Goal: Task Accomplishment & Management: Use online tool/utility

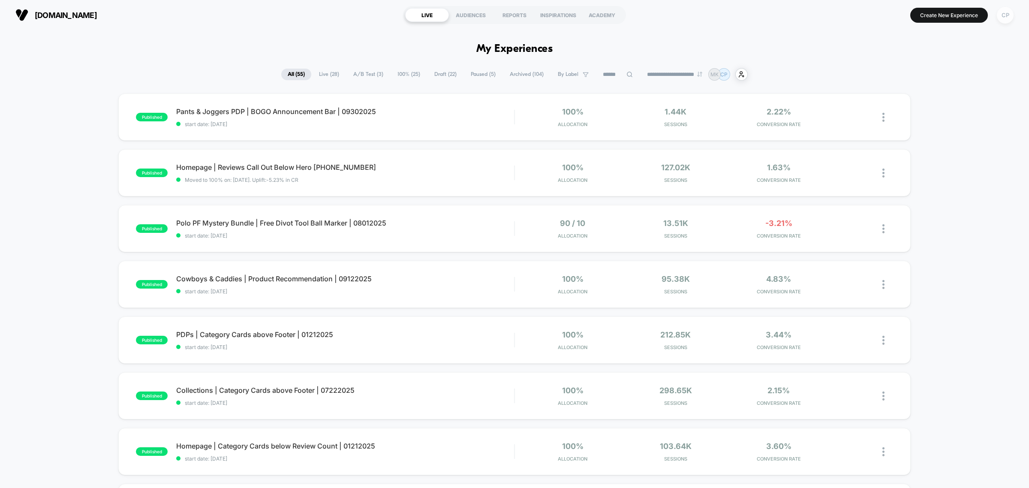
click at [1004, 12] on div "CP" at bounding box center [1005, 15] width 17 height 17
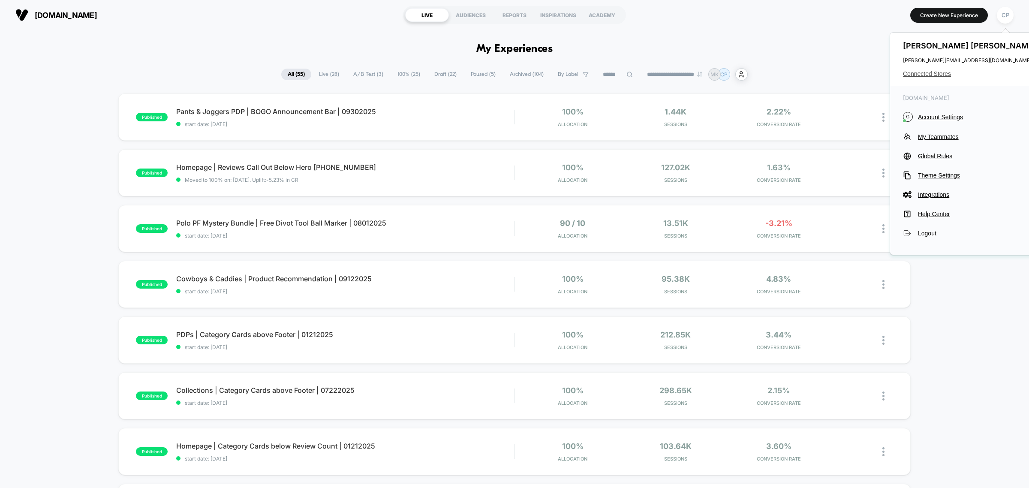
click at [936, 72] on span "Connected Stores" at bounding box center [971, 73] width 136 height 7
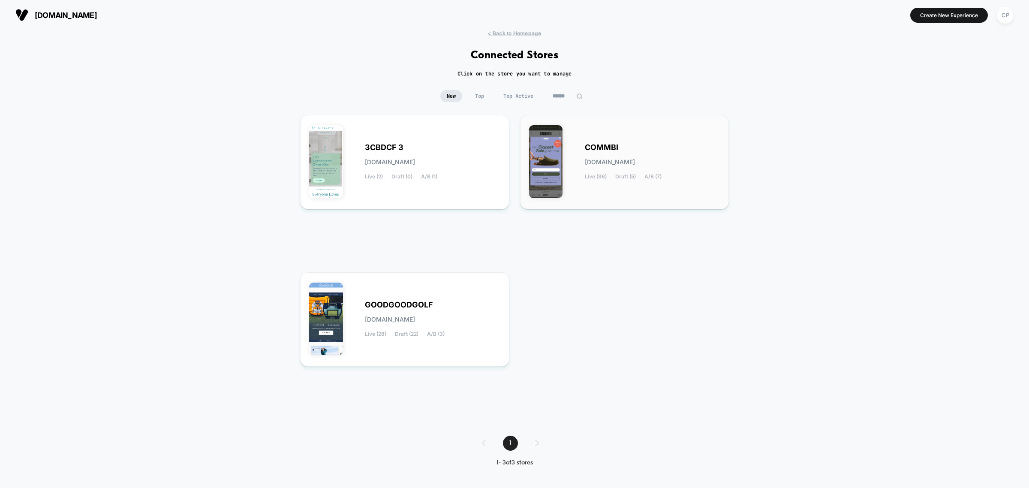
click at [661, 152] on div "COMMBI [DOMAIN_NAME] Live (36) Draft (5) A/B (7)" at bounding box center [653, 162] width 136 height 35
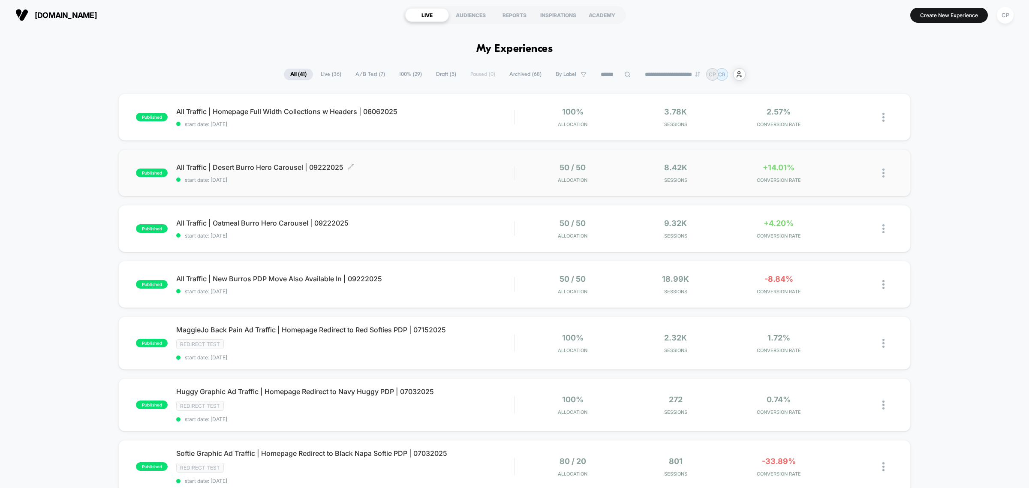
click at [254, 168] on span "All Traffic | Desert Burro Hero Carousel | 09222025 Click to edit experience de…" at bounding box center [345, 167] width 338 height 9
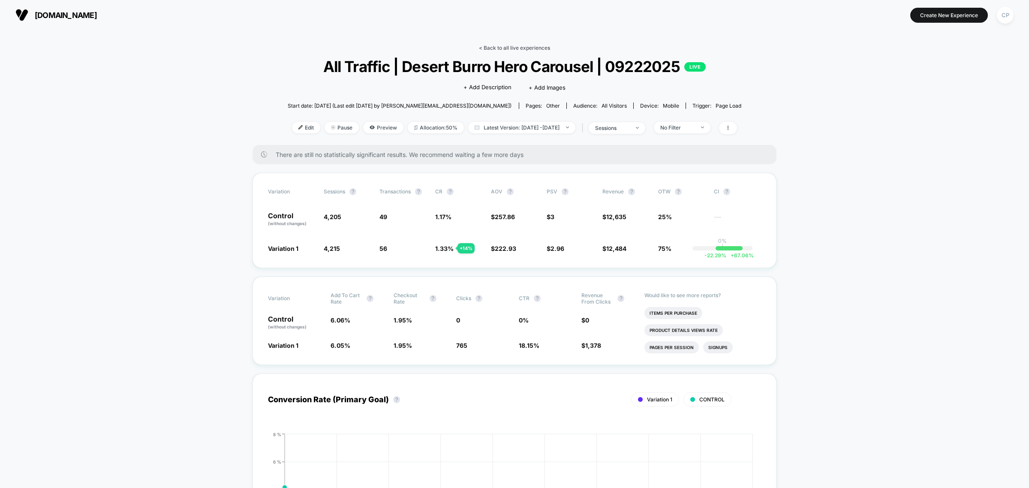
click at [511, 46] on link "< Back to all live experiences" at bounding box center [514, 48] width 71 height 6
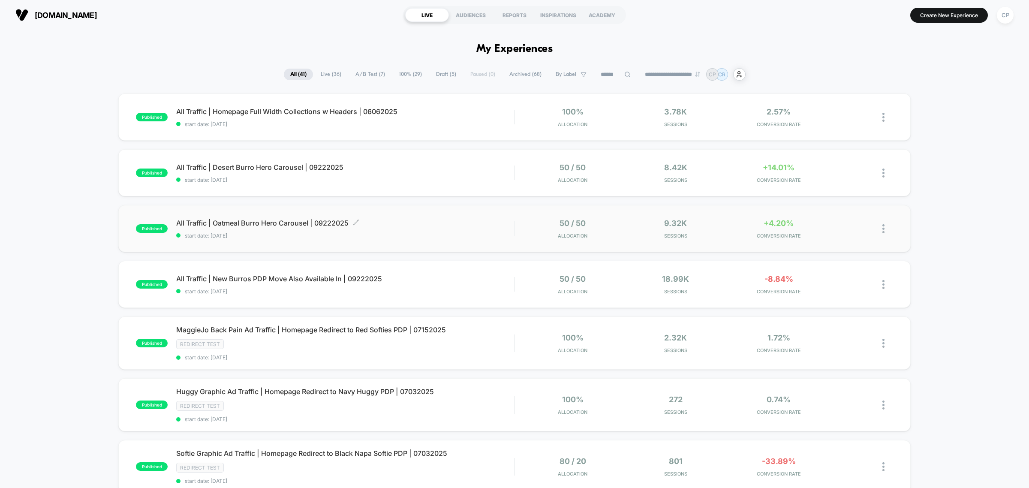
click at [263, 232] on span "start date: [DATE]" at bounding box center [345, 235] width 338 height 6
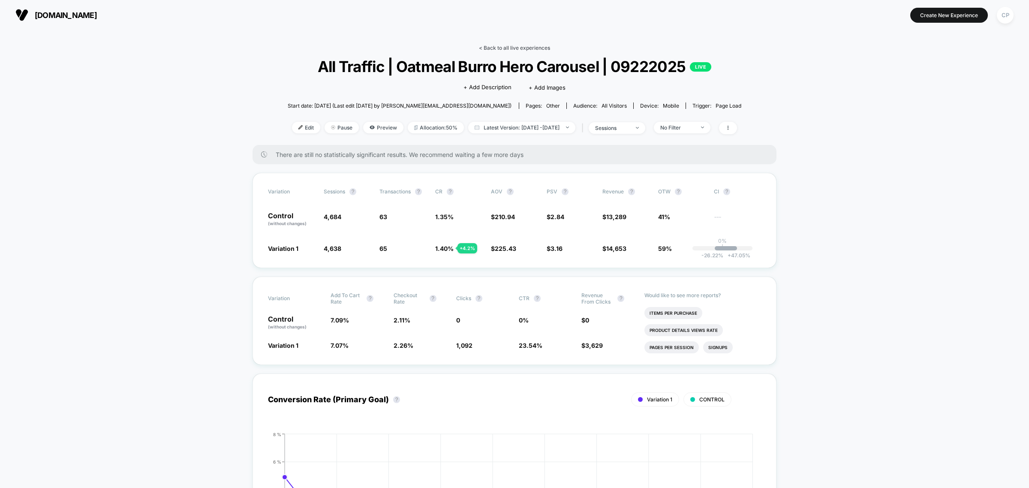
click at [527, 46] on link "< Back to all live experiences" at bounding box center [514, 48] width 71 height 6
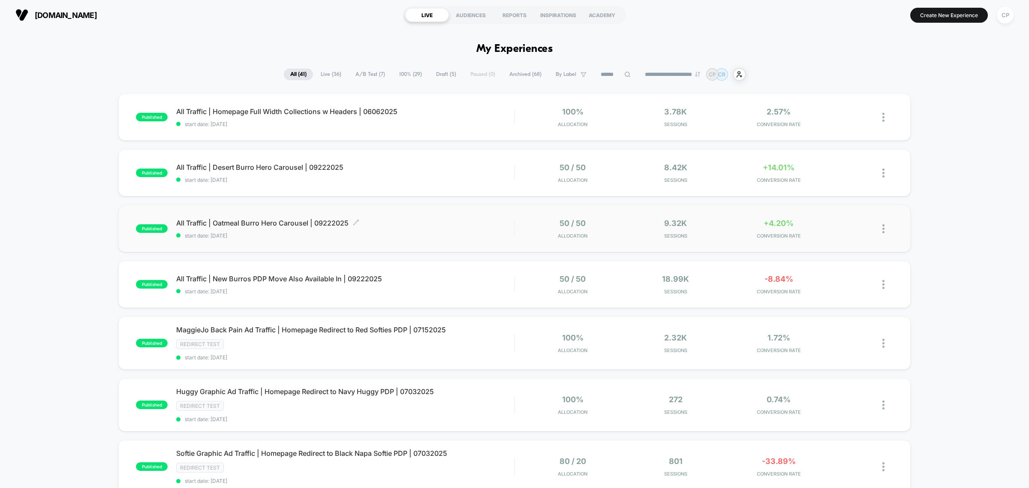
click at [284, 222] on span "All Traffic | Oatmeal Burro Hero Carousel | 09222025 Click to edit experience d…" at bounding box center [345, 223] width 338 height 9
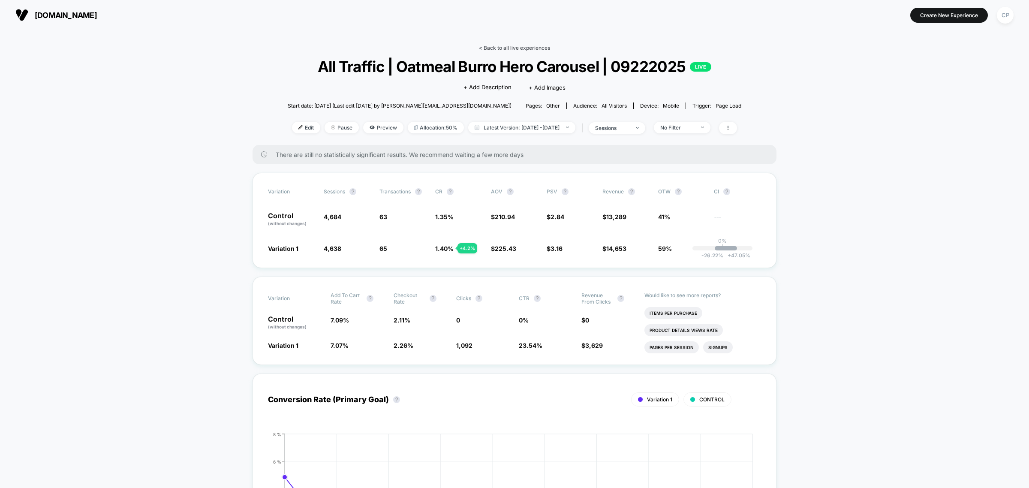
click at [488, 48] on link "< Back to all live experiences" at bounding box center [514, 48] width 71 height 6
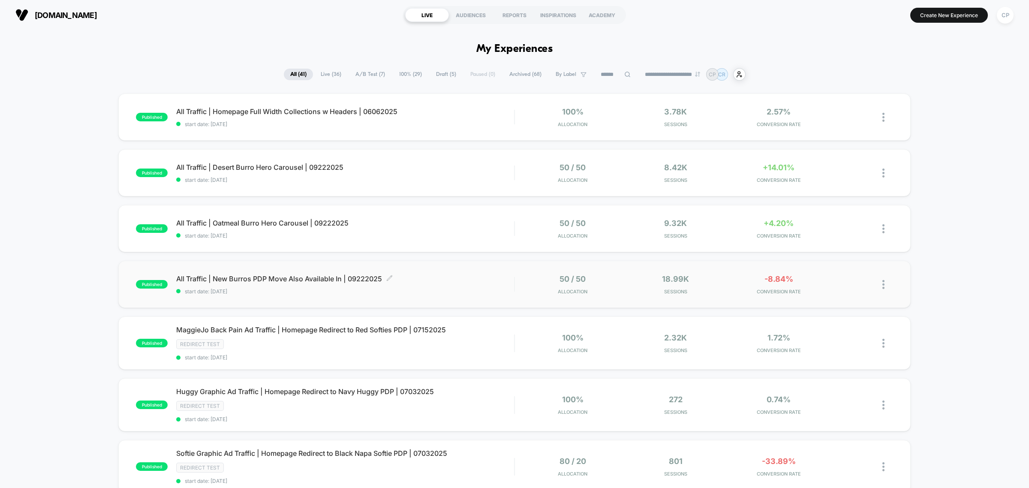
click at [293, 283] on div "All Traffic | New Burros PDP Move Also Available In | 09222025 Click to edit ex…" at bounding box center [345, 284] width 338 height 20
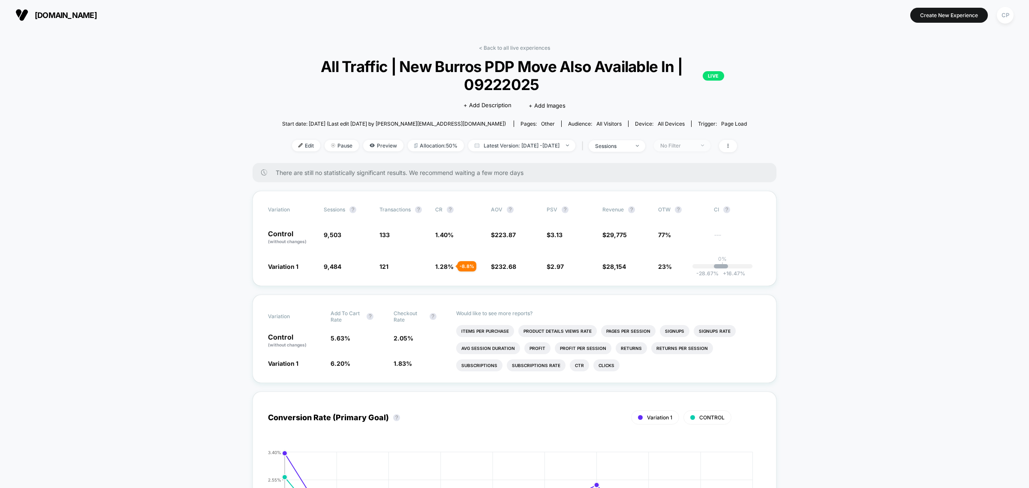
click at [690, 145] on div "No Filter" at bounding box center [677, 145] width 34 height 6
click at [678, 175] on span "Mobile Visitors" at bounding box center [689, 176] width 41 height 7
click at [691, 270] on button "Save" at bounding box center [694, 269] width 78 height 14
click at [675, 142] on div "Mobile" at bounding box center [677, 145] width 34 height 6
click at [691, 194] on span "Desktop Visitors" at bounding box center [692, 193] width 46 height 7
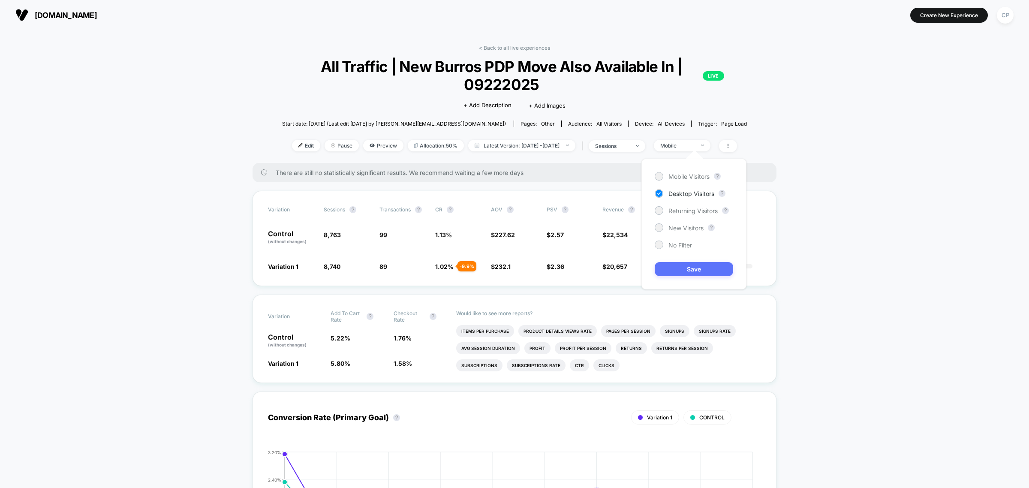
click at [693, 268] on button "Save" at bounding box center [694, 269] width 78 height 14
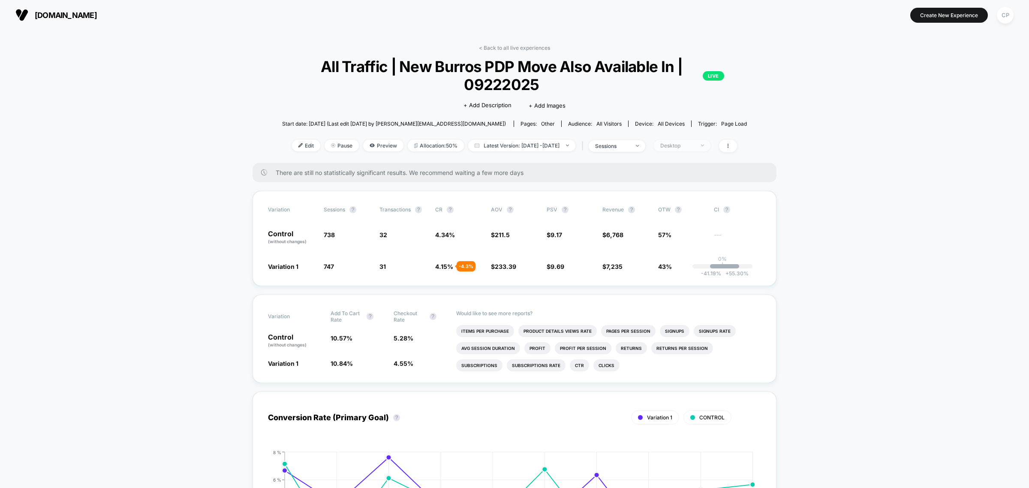
click at [695, 146] on div "Desktop" at bounding box center [677, 145] width 34 height 6
click at [694, 228] on span "New Visitors" at bounding box center [686, 227] width 35 height 7
click at [685, 273] on button "Save" at bounding box center [694, 269] width 78 height 14
click at [292, 143] on span "Edit" at bounding box center [306, 146] width 28 height 12
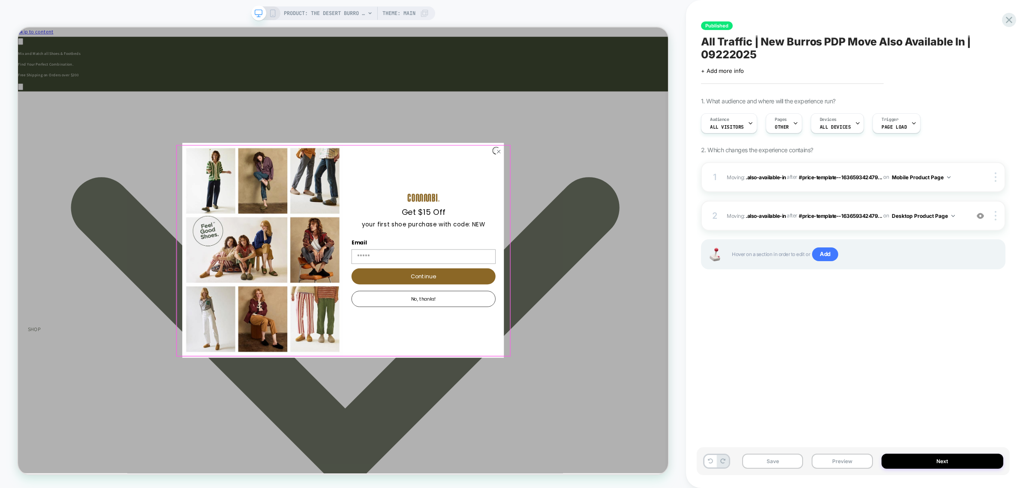
scroll to position [0, 1535]
click at [657, 196] on circle "Close dialog" at bounding box center [659, 193] width 10 height 10
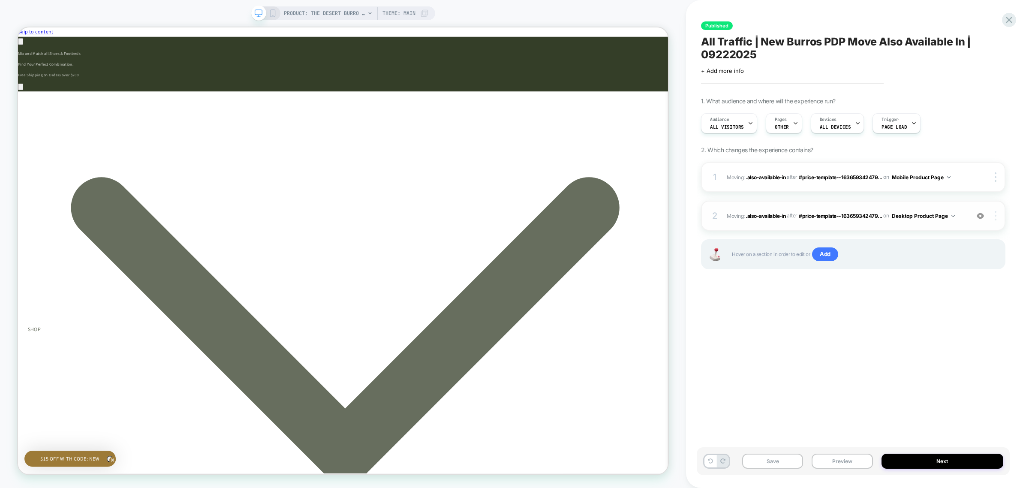
scroll to position [0, 768]
click at [997, 214] on div at bounding box center [997, 215] width 16 height 9
click at [944, 236] on div "Delete" at bounding box center [945, 239] width 76 height 23
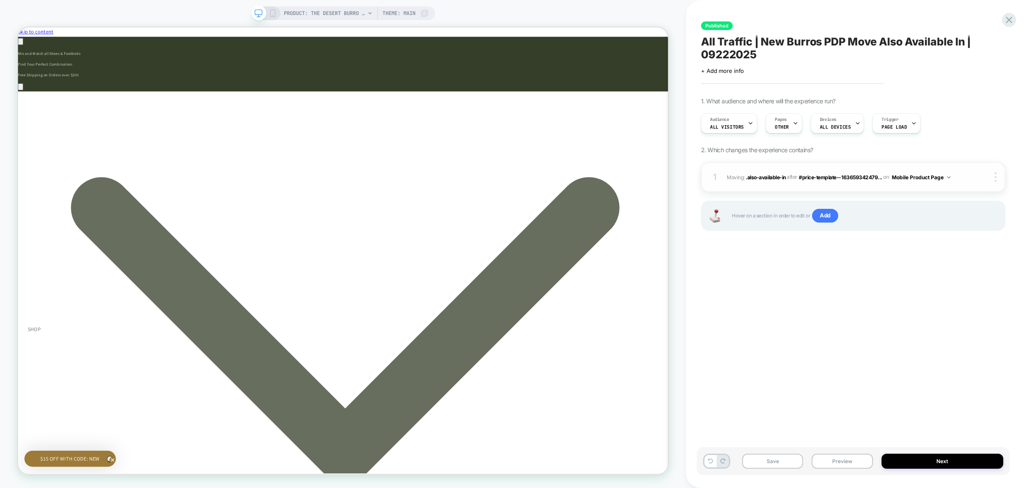
drag, startPoint x: 996, startPoint y: 177, endPoint x: 984, endPoint y: 178, distance: 12.0
click at [996, 178] on img at bounding box center [996, 176] width 2 height 9
click at [995, 176] on img at bounding box center [996, 176] width 2 height 9
click at [996, 174] on img at bounding box center [996, 176] width 2 height 9
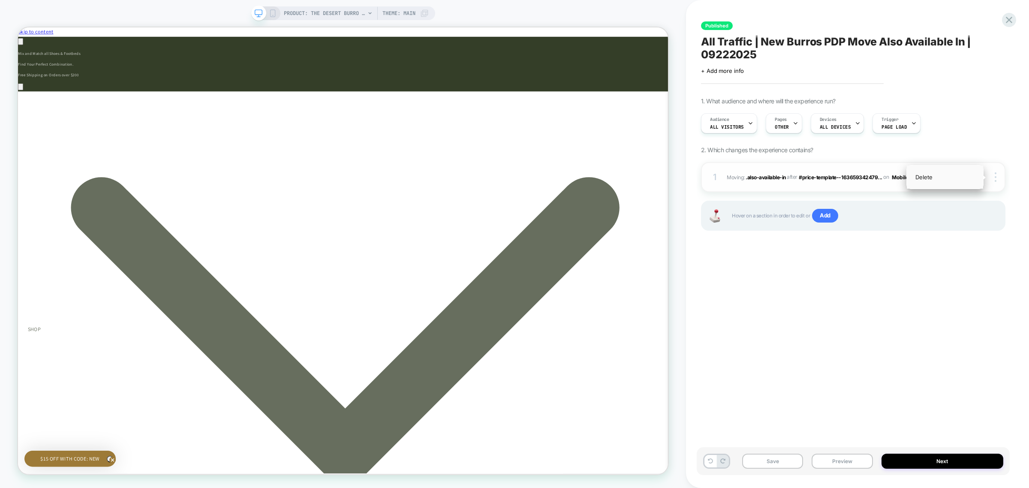
click at [936, 179] on div "Delete" at bounding box center [945, 177] width 76 height 23
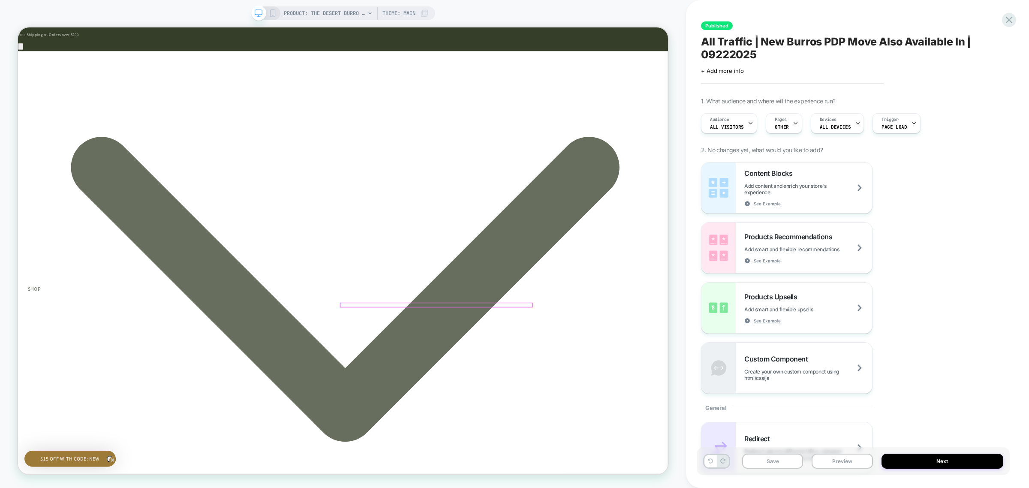
scroll to position [0, 768]
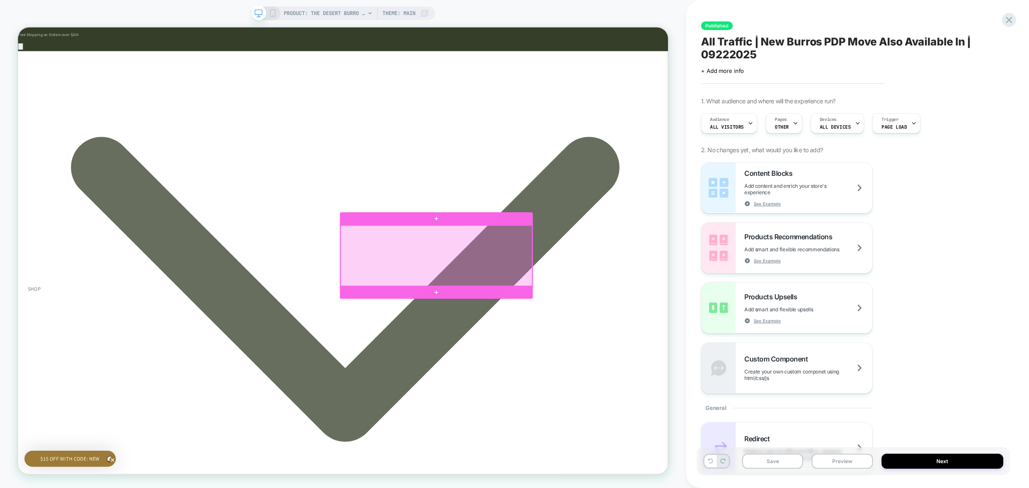
click at [659, 303] on div at bounding box center [576, 332] width 256 height 80
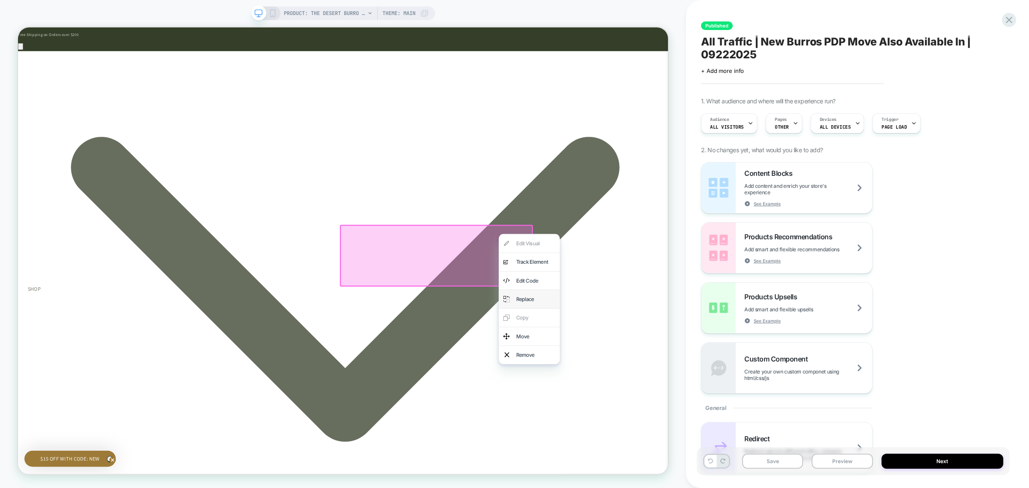
scroll to position [0, 1535]
click at [710, 433] on div "Move" at bounding box center [708, 439] width 52 height 12
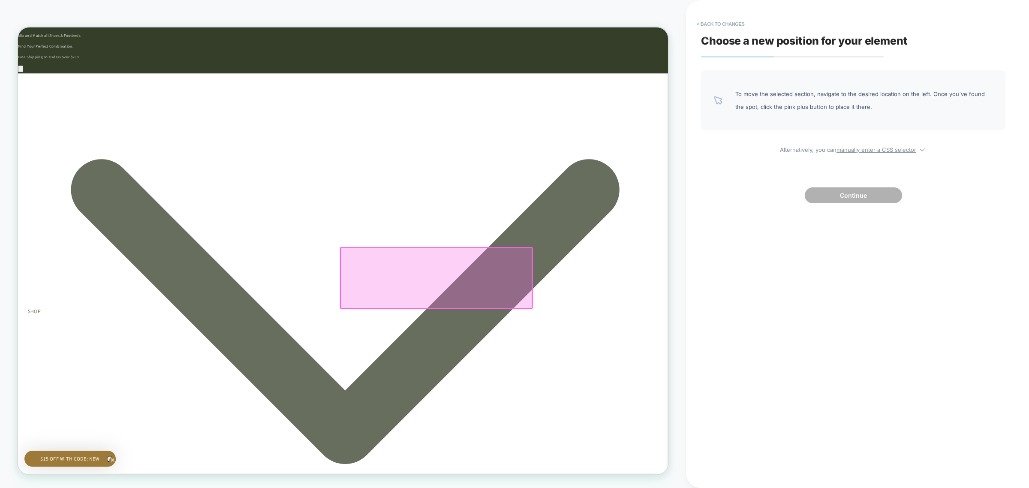
scroll to position [0, 0]
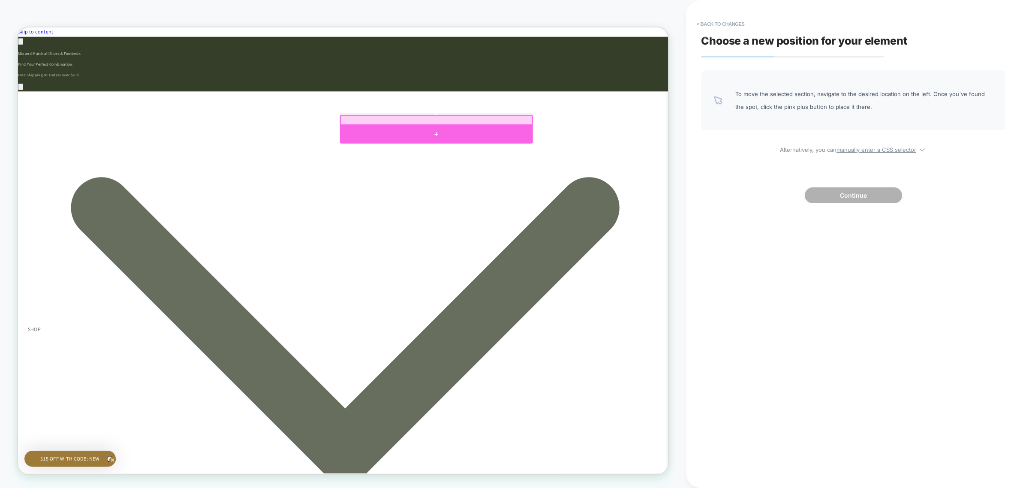
click at [505, 163] on div at bounding box center [575, 170] width 257 height 24
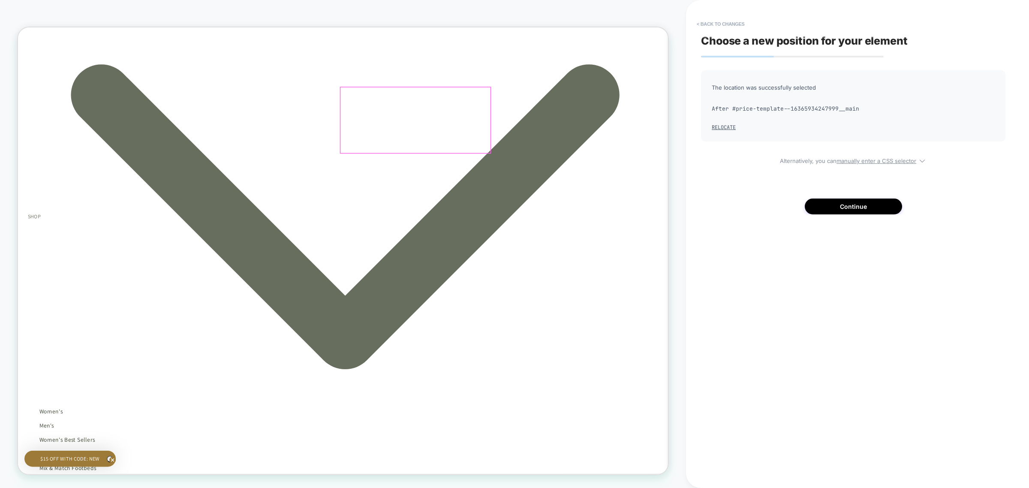
scroll to position [161, 0]
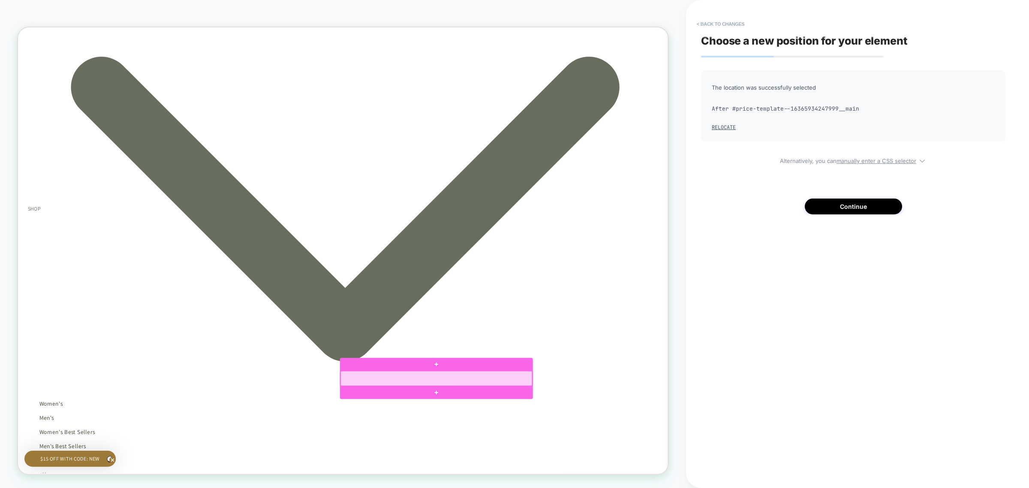
click at [679, 488] on div at bounding box center [576, 495] width 256 height 20
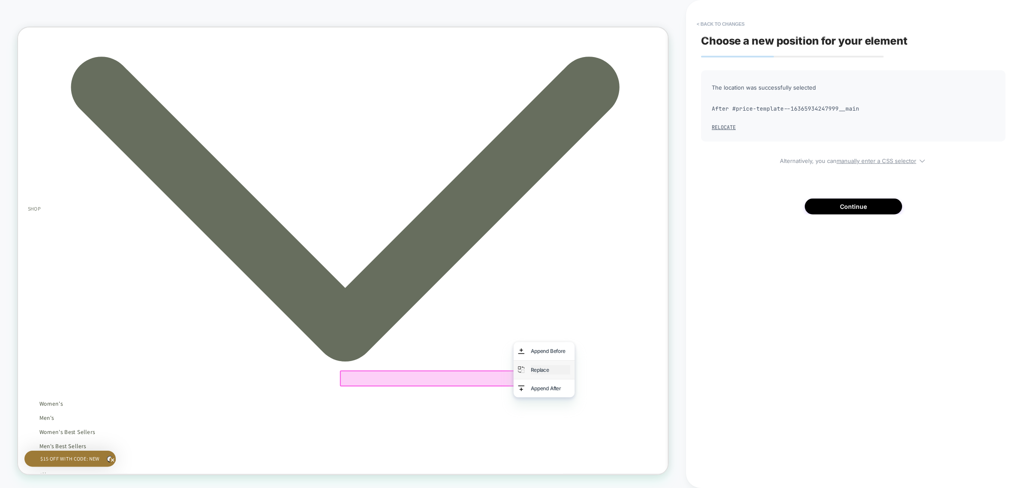
scroll to position [0, 768]
click at [854, 202] on button "Continue" at bounding box center [853, 207] width 97 height 16
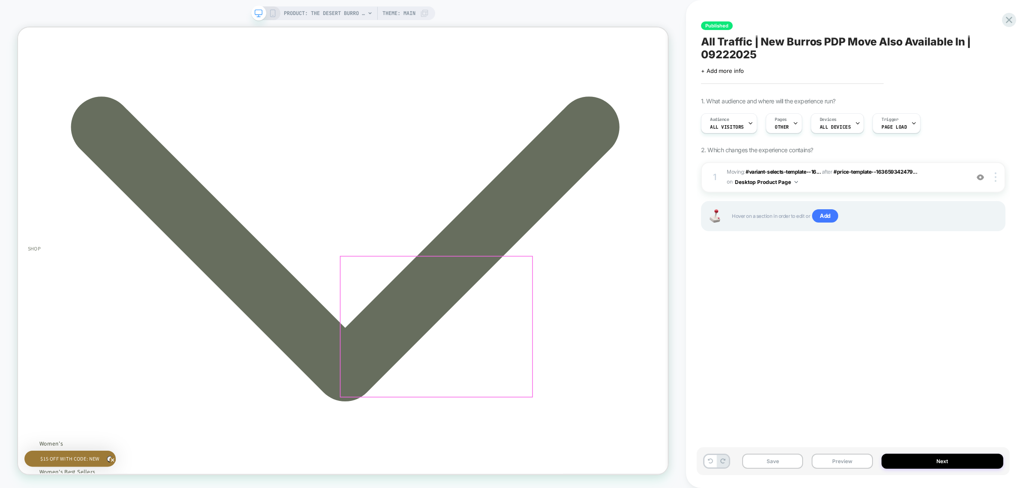
scroll to position [0, 1535]
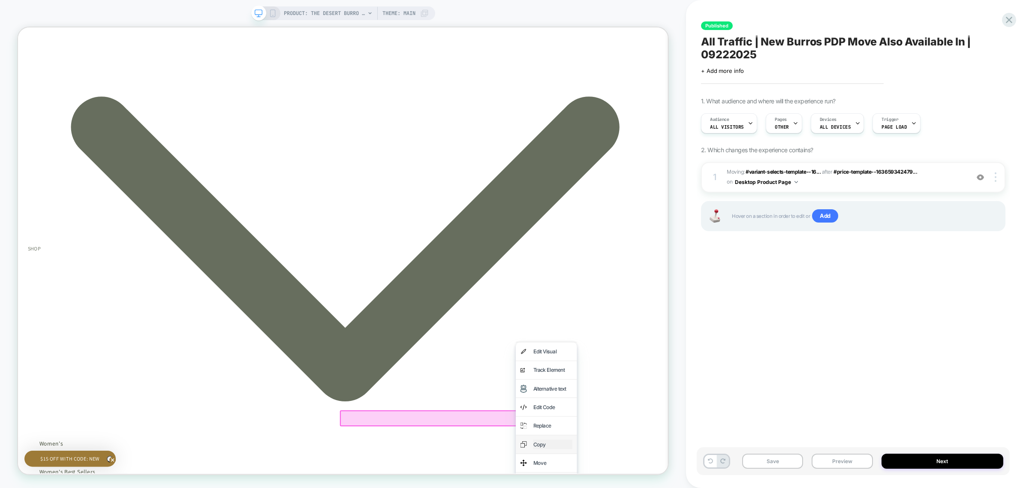
scroll to position [0, 0]
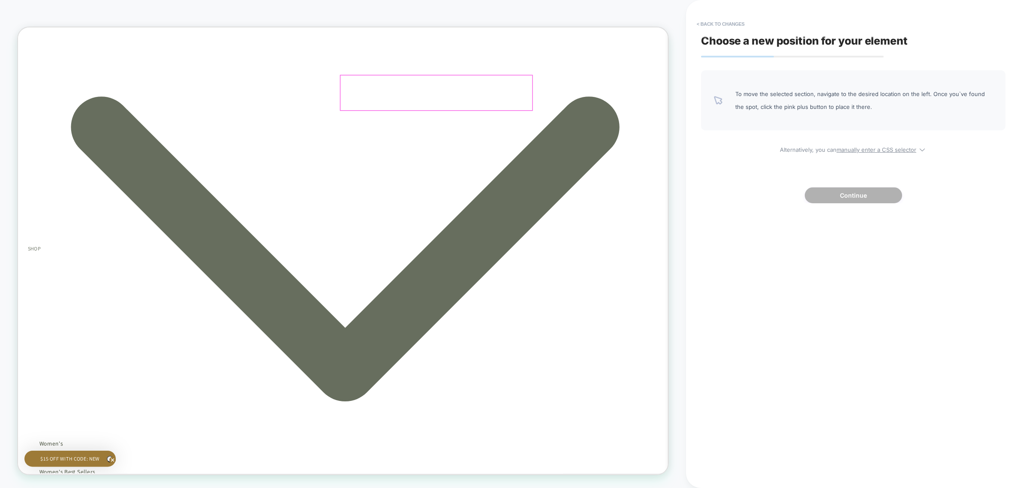
scroll to position [0, 768]
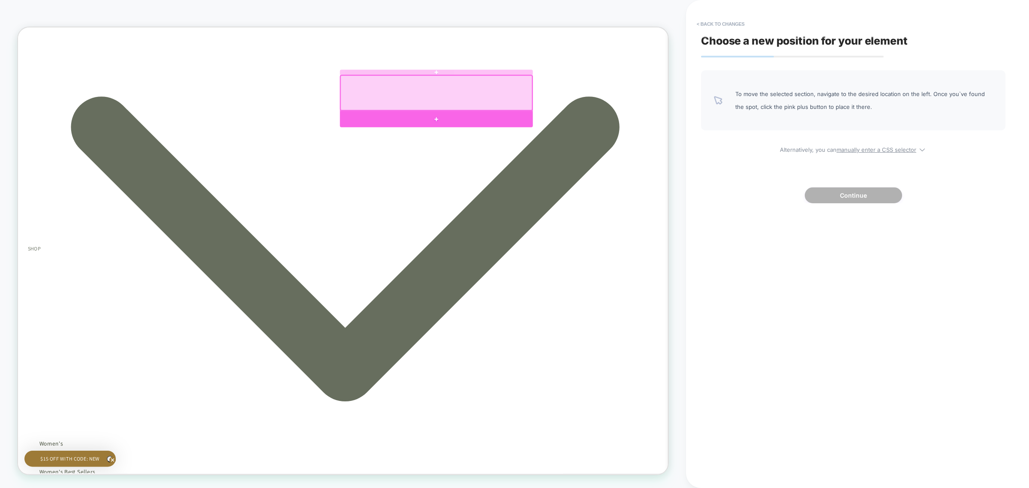
click at [653, 143] on div at bounding box center [575, 150] width 257 height 22
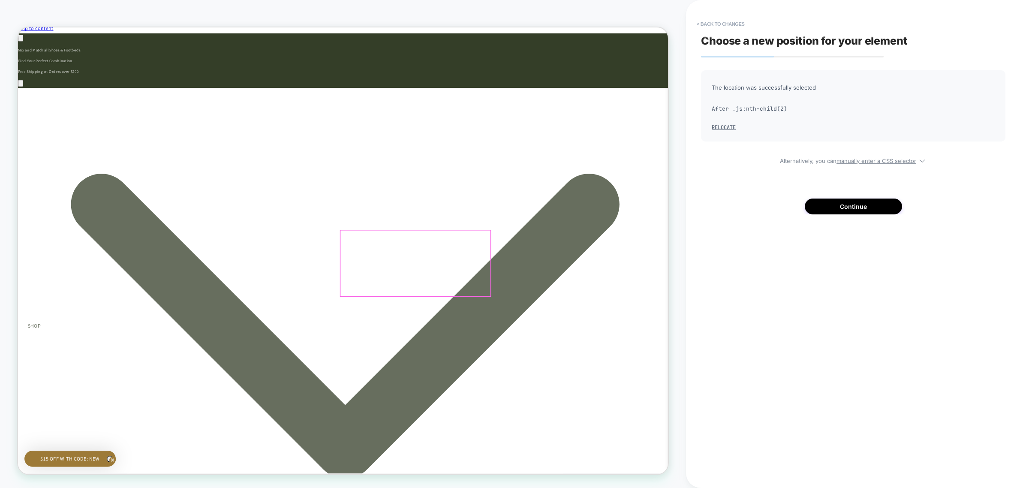
scroll to position [0, 0]
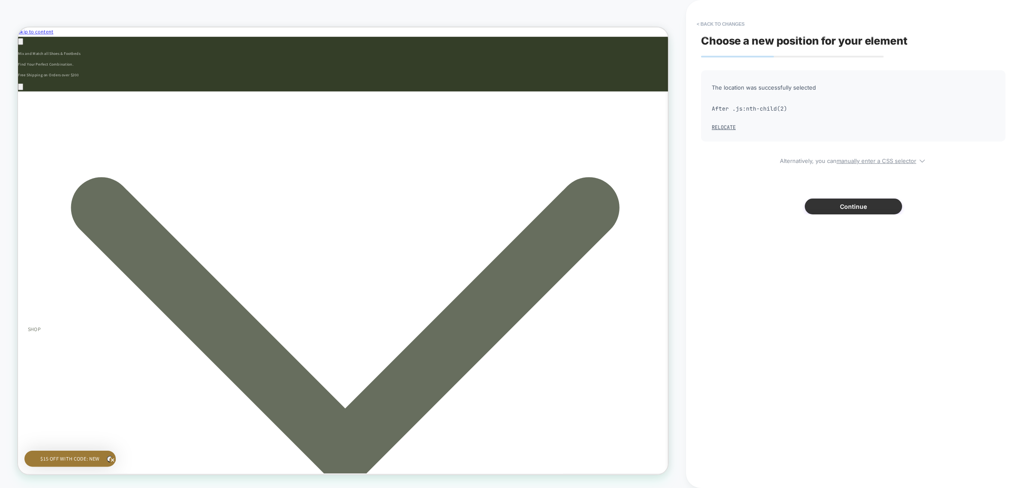
click at [856, 204] on button "Continue" at bounding box center [853, 207] width 97 height 16
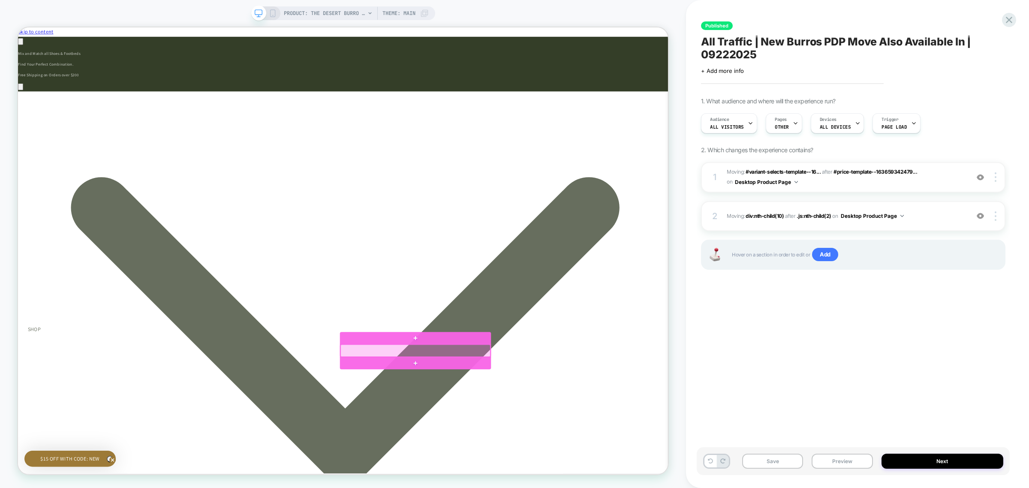
click at [616, 464] on div at bounding box center [548, 458] width 200 height 16
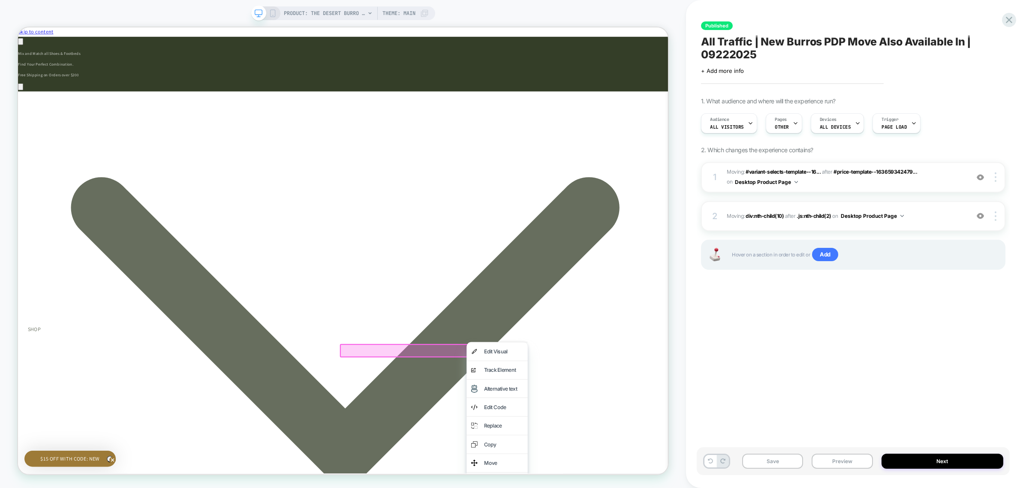
scroll to position [0, 0]
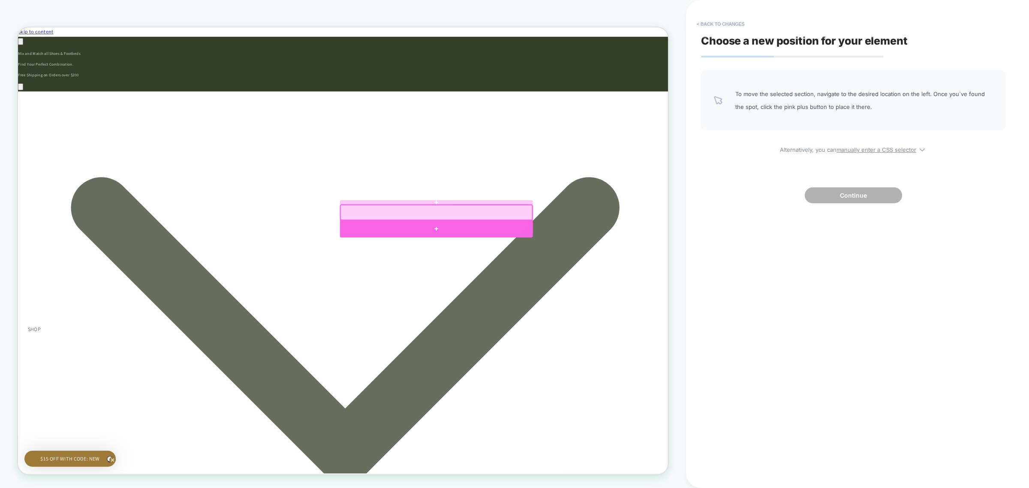
click at [615, 292] on div at bounding box center [575, 296] width 257 height 23
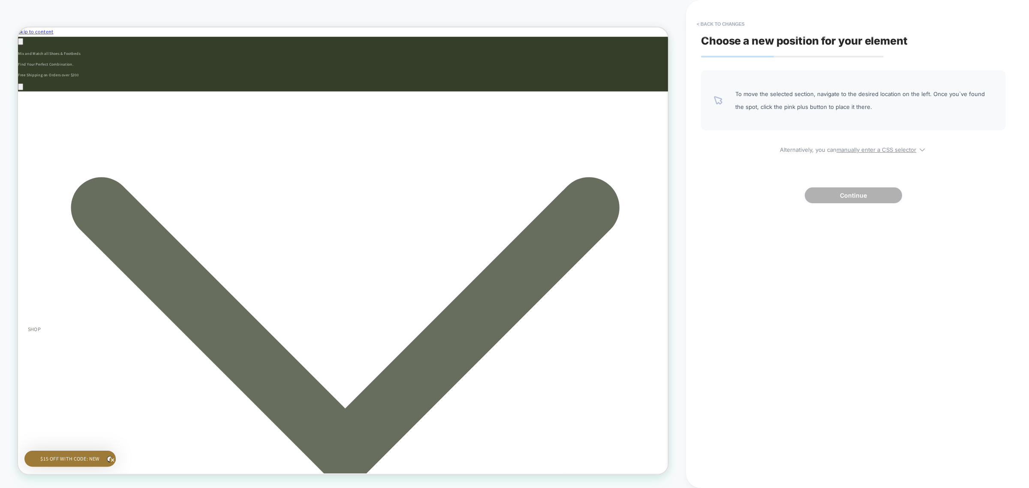
scroll to position [0, 768]
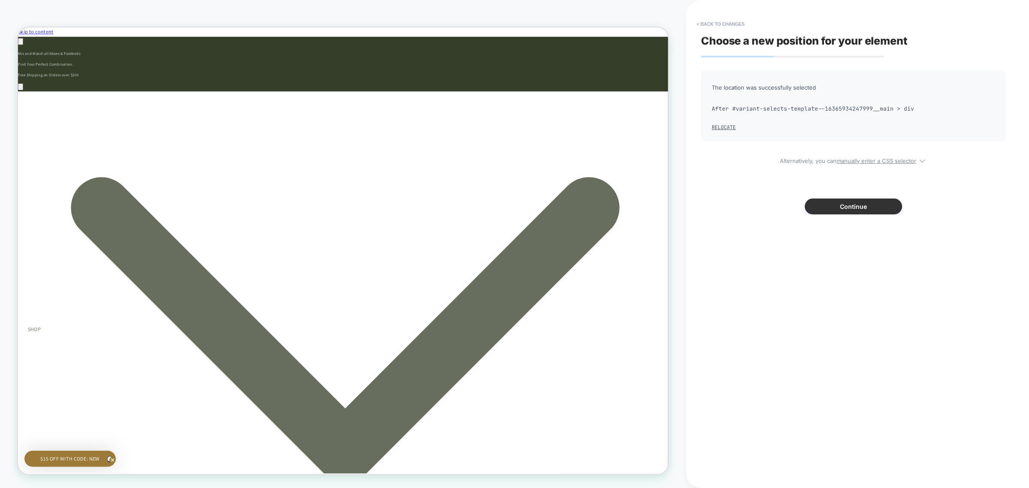
click at [847, 211] on button "Continue" at bounding box center [853, 207] width 97 height 16
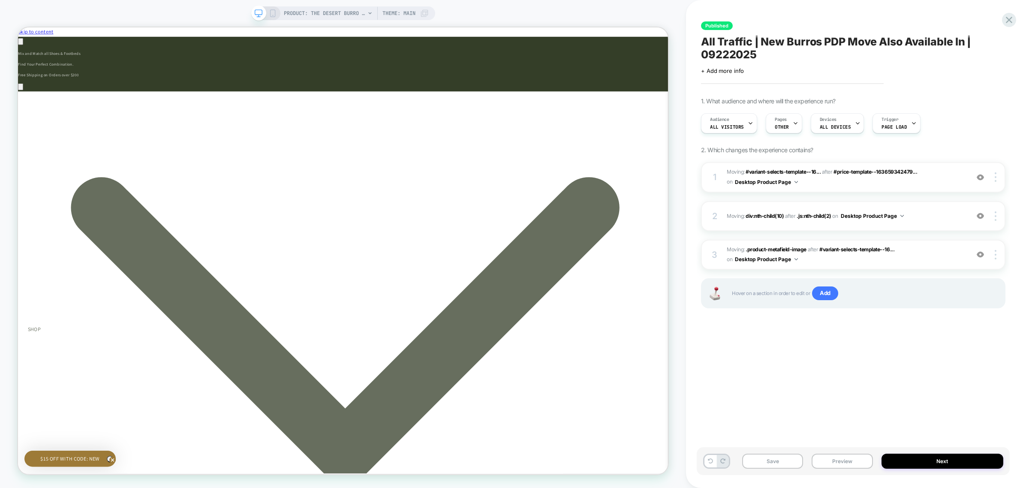
click at [274, 11] on icon at bounding box center [273, 13] width 8 height 8
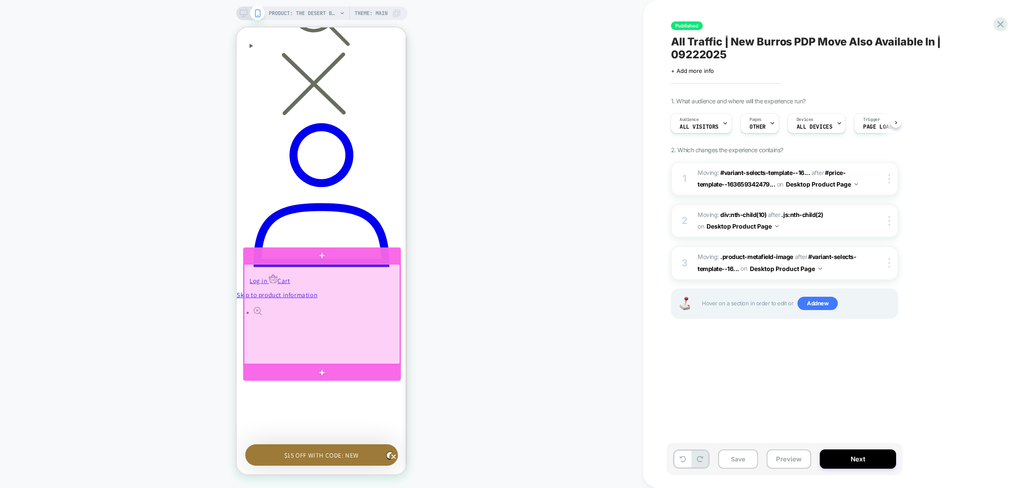
click at [398, 295] on div at bounding box center [322, 314] width 156 height 100
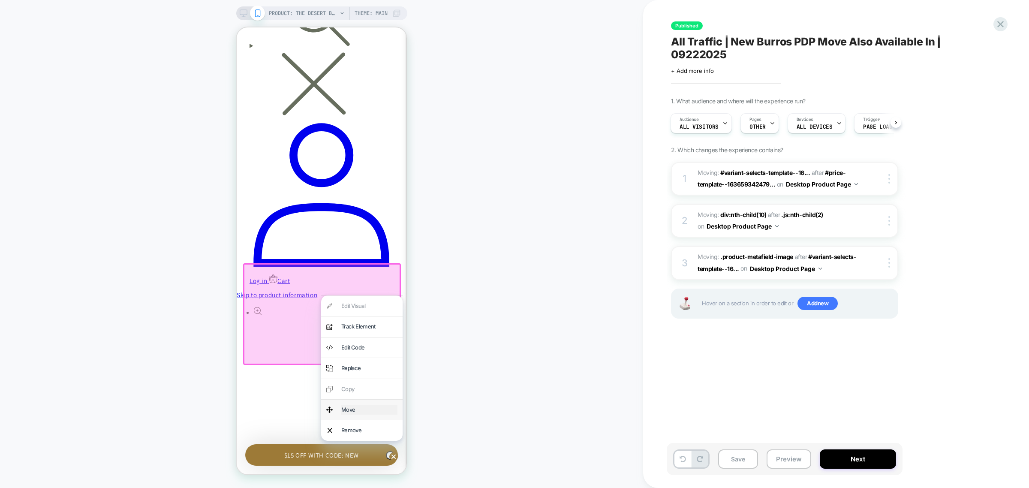
click at [374, 405] on div "Move" at bounding box center [369, 410] width 56 height 10
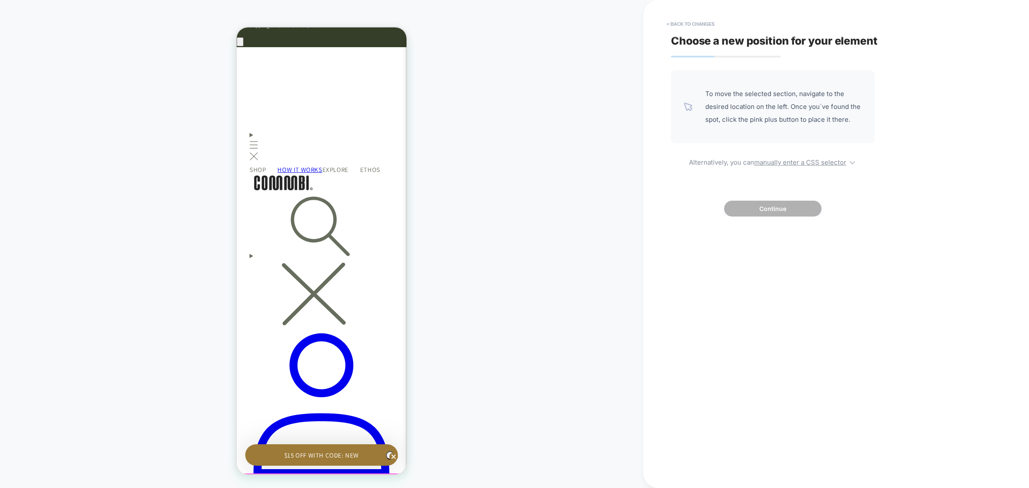
scroll to position [59, 0]
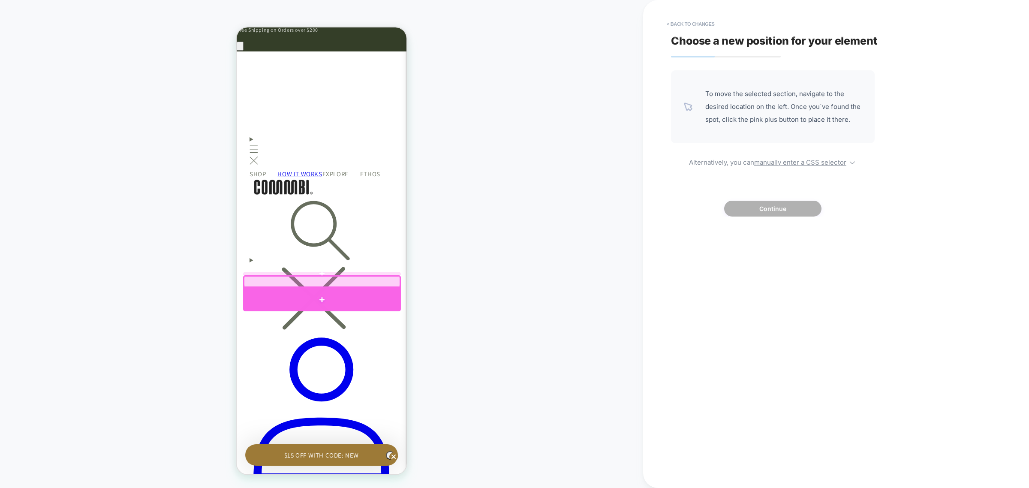
click at [311, 295] on div at bounding box center [322, 300] width 158 height 24
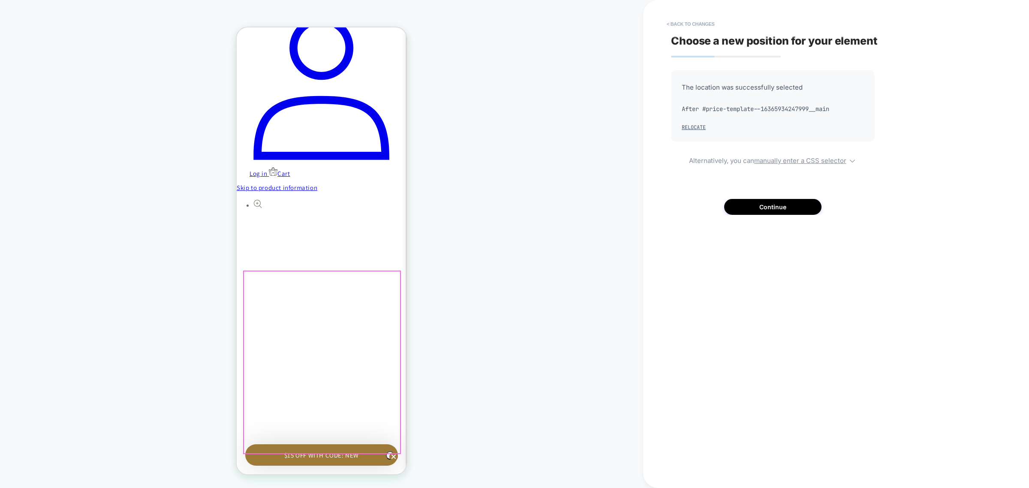
scroll to position [0, 251]
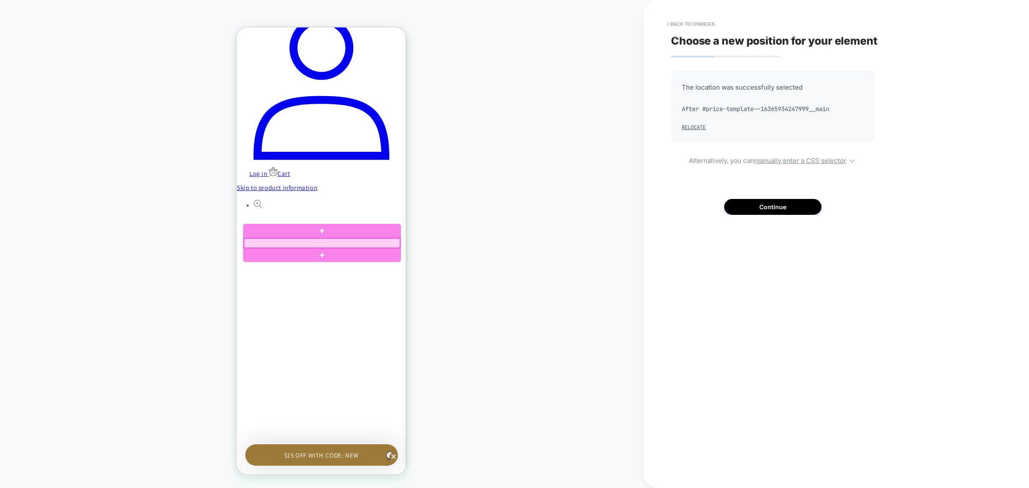
click at [352, 239] on div at bounding box center [322, 243] width 156 height 10
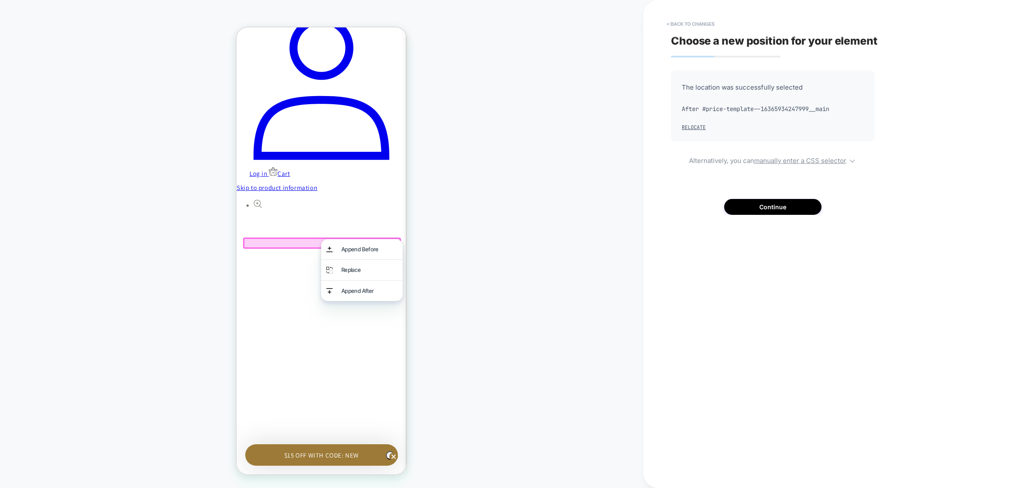
click at [352, 239] on div "Append Before" at bounding box center [361, 249] width 81 height 20
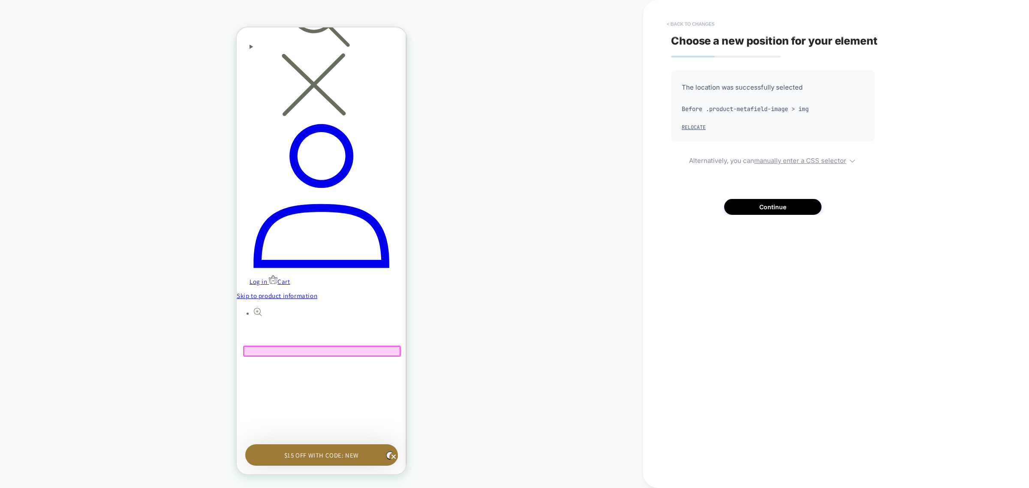
scroll to position [0, 0]
click at [705, 22] on button "< Back to changes" at bounding box center [691, 24] width 57 height 14
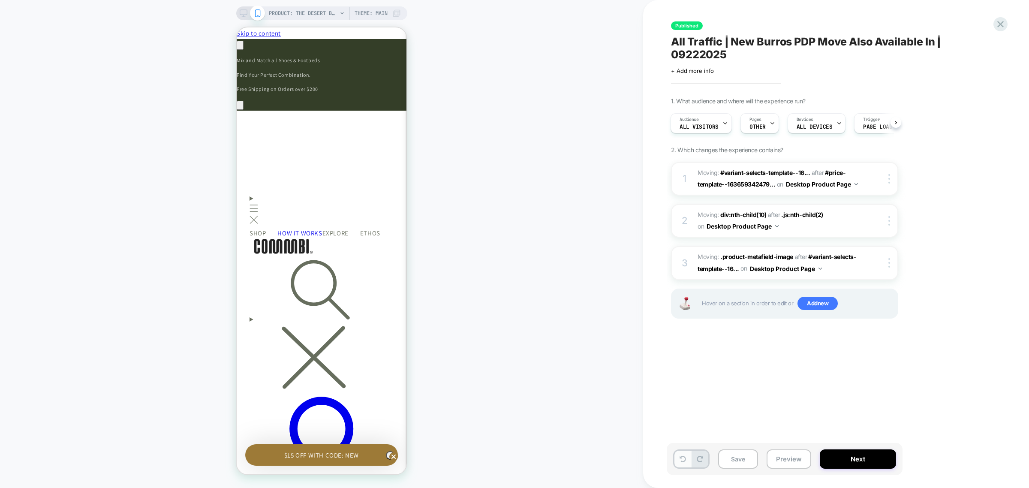
click at [680, 458] on icon at bounding box center [683, 459] width 6 height 6
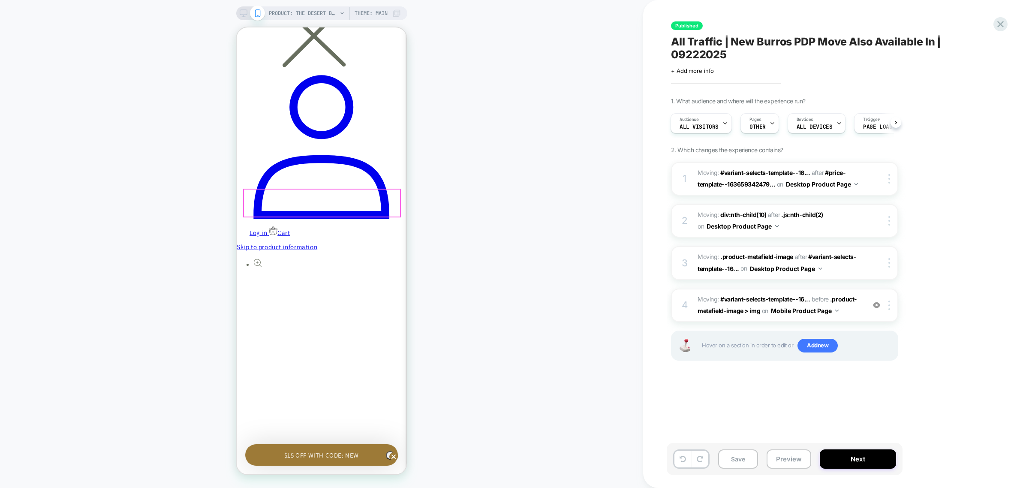
scroll to position [0, 251]
click at [890, 303] on img at bounding box center [890, 305] width 2 height 9
click at [866, 374] on div "Delete" at bounding box center [891, 372] width 76 height 23
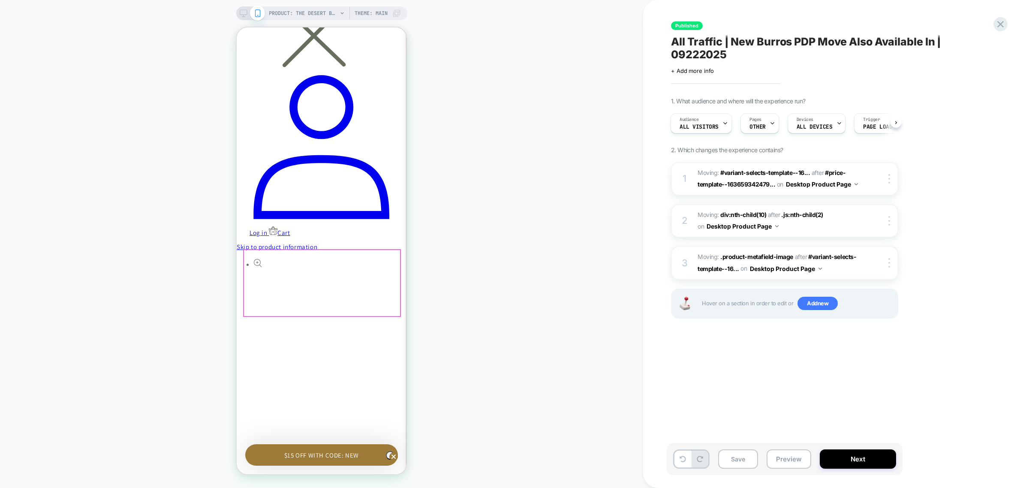
scroll to position [0, 0]
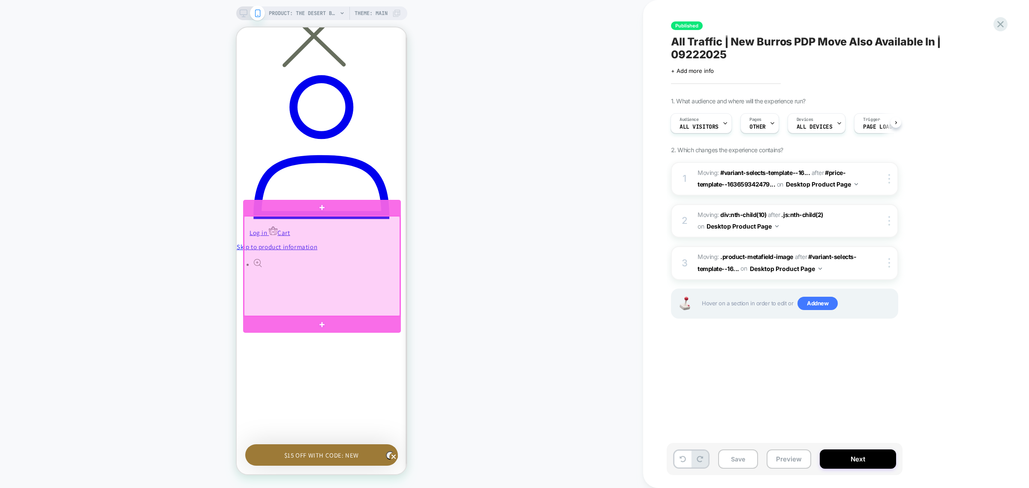
click at [398, 249] on div at bounding box center [322, 266] width 156 height 100
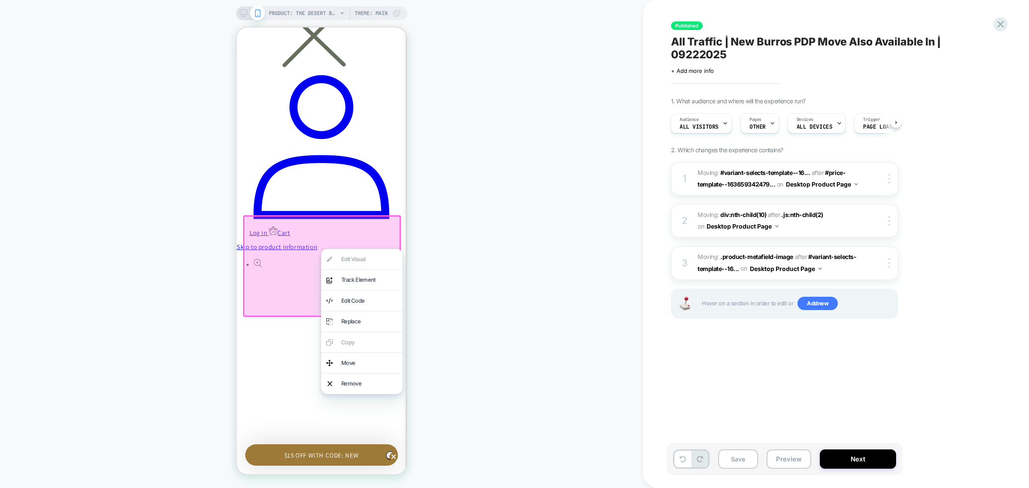
scroll to position [0, 126]
click at [374, 358] on div "Move" at bounding box center [369, 363] width 56 height 10
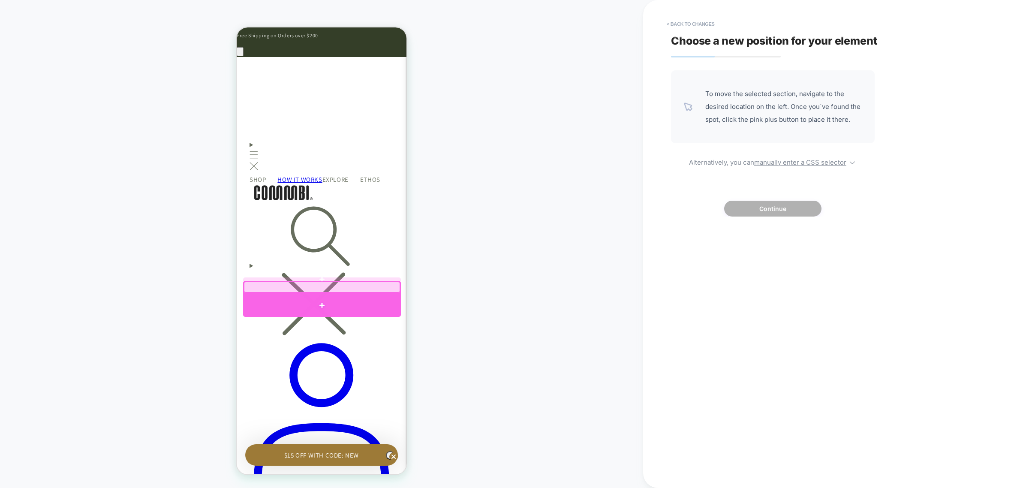
scroll to position [0, 251]
click at [351, 309] on div at bounding box center [322, 306] width 158 height 26
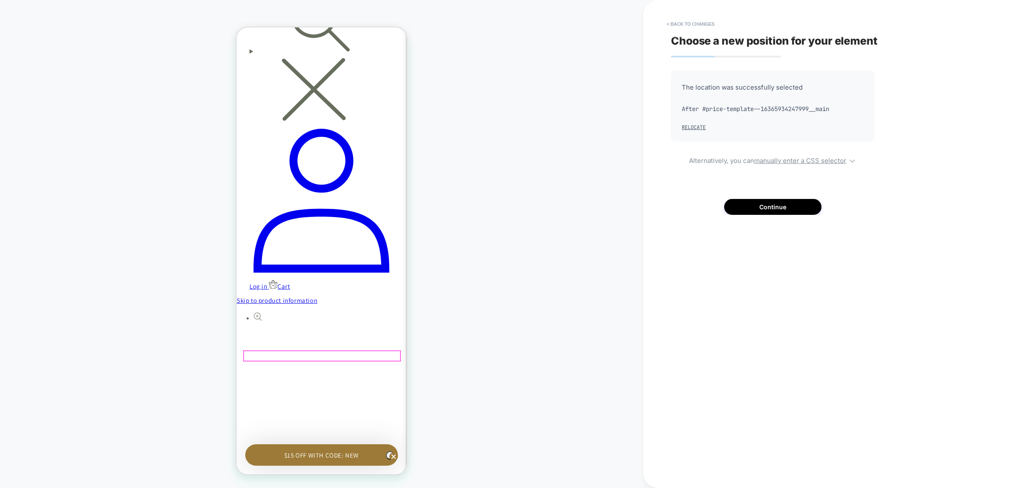
scroll to position [0, 0]
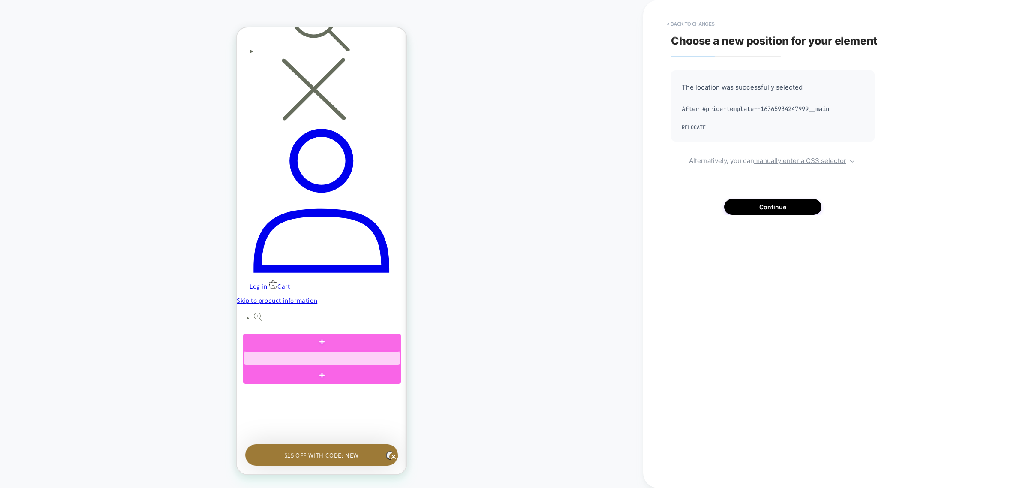
click at [366, 364] on div at bounding box center [322, 358] width 156 height 15
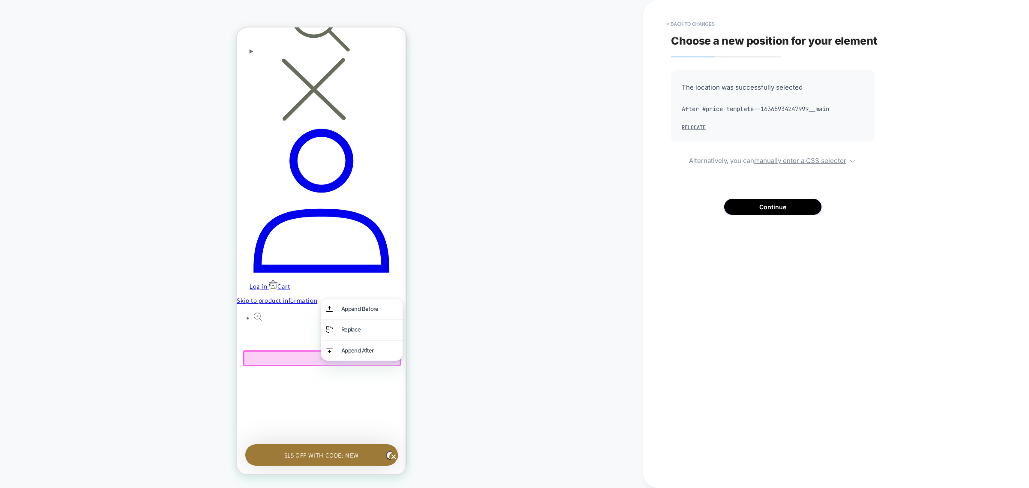
scroll to position [0, 126]
click at [531, 365] on div "PRODUCT: The Desert Burro [cowboy] PRODUCT: The Desert Burro [cowboy] Theme: MA…" at bounding box center [321, 244] width 643 height 471
click at [470, 142] on div "PRODUCT: The Desert Burro [cowboy] PRODUCT: The Desert Burro [cowboy] Theme: MA…" at bounding box center [321, 244] width 643 height 471
click at [441, 196] on div "PRODUCT: The Desert Burro [cowboy] PRODUCT: The Desert Burro [cowboy] Theme: MA…" at bounding box center [321, 244] width 643 height 471
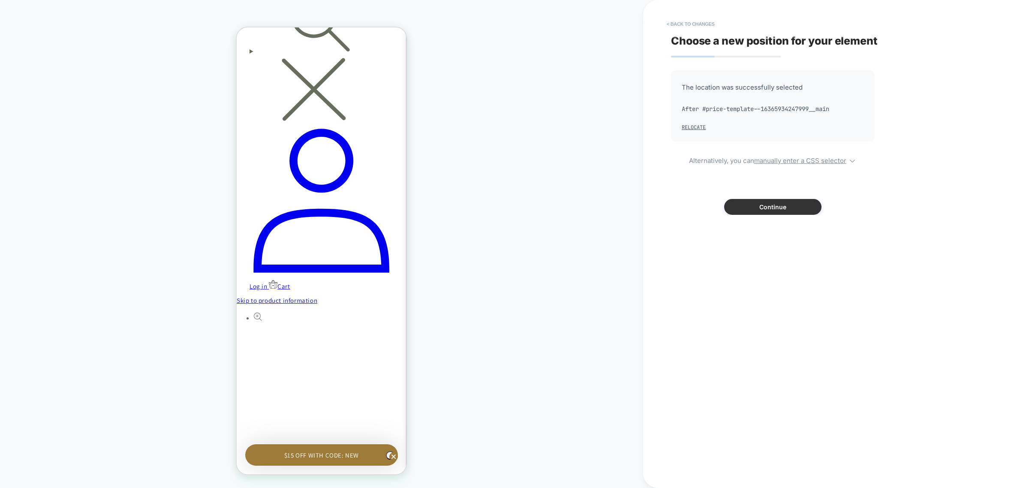
click at [796, 207] on button "Continue" at bounding box center [772, 207] width 97 height 16
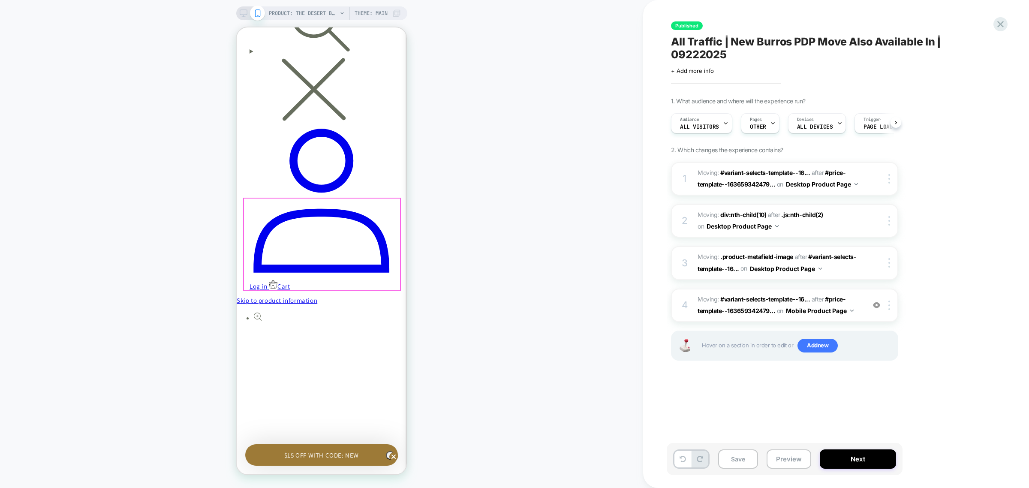
scroll to position [0, 0]
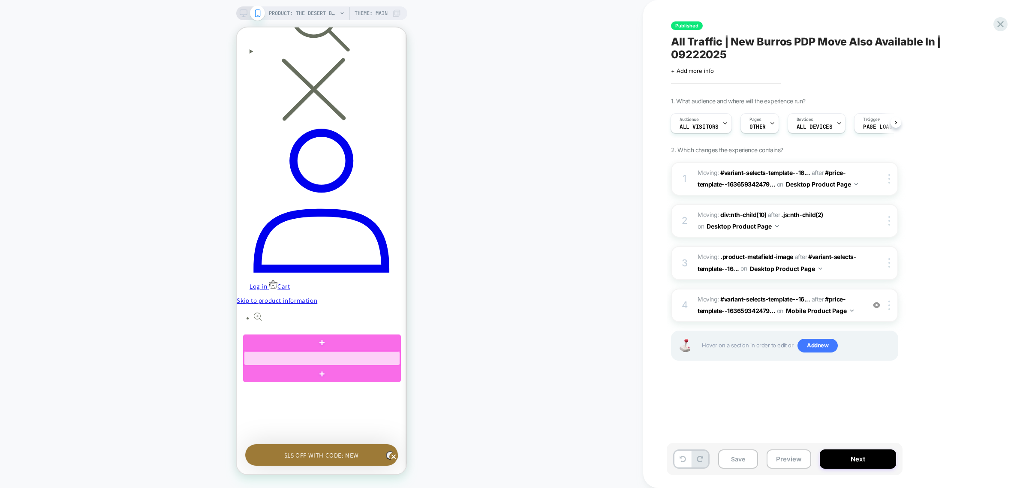
click at [370, 364] on div at bounding box center [322, 358] width 156 height 15
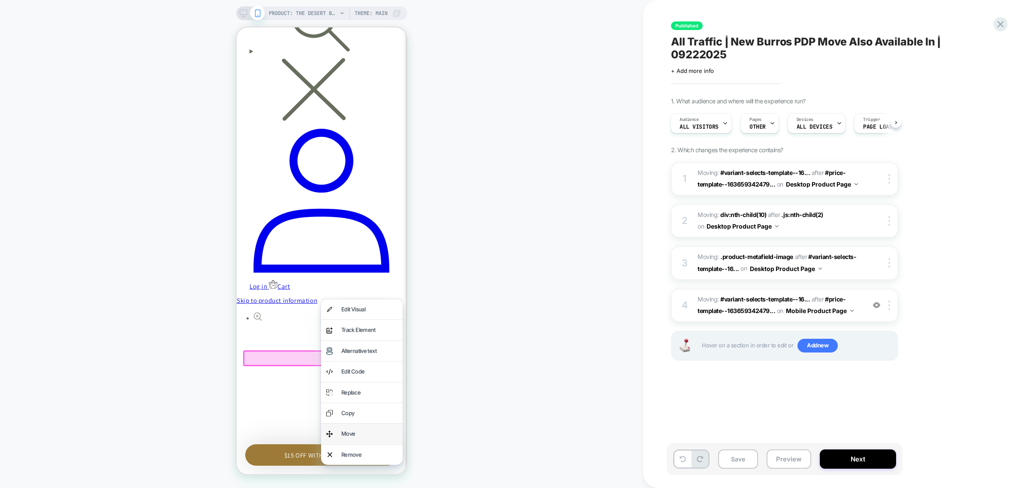
click at [371, 424] on div "Move" at bounding box center [361, 434] width 81 height 20
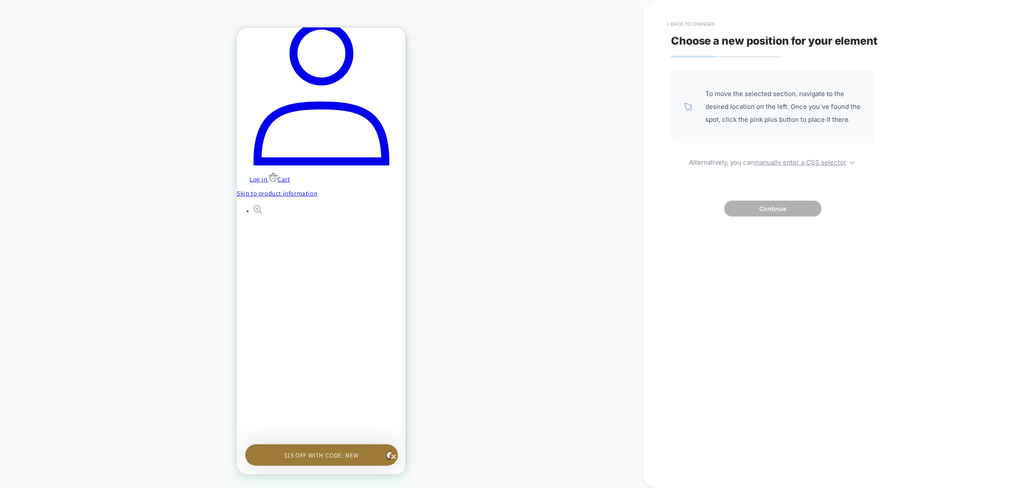
click at [704, 28] on button "< Back to changes" at bounding box center [691, 24] width 57 height 14
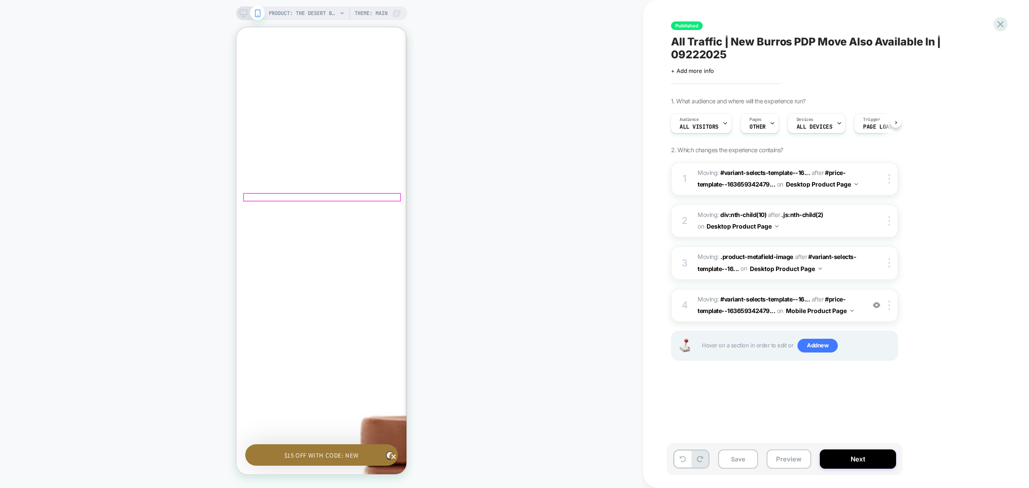
scroll to position [750, 0]
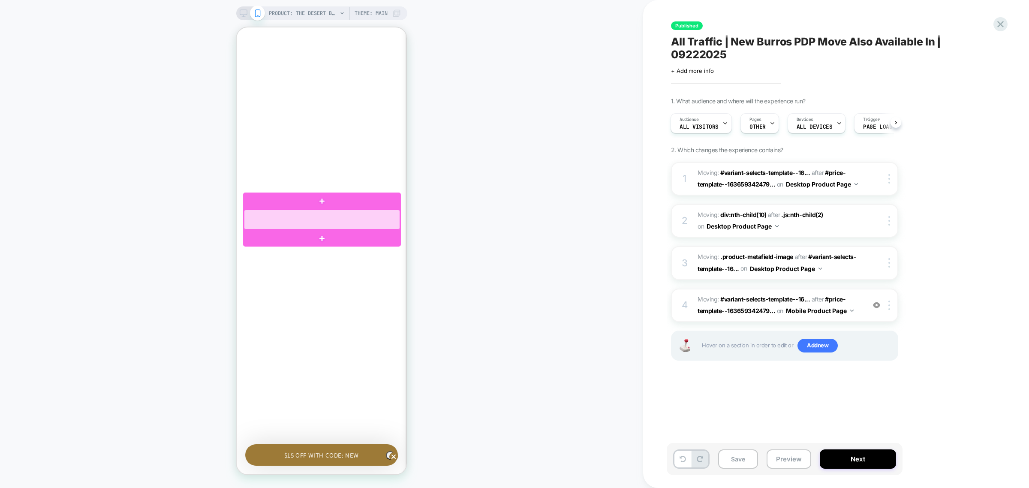
click at [400, 229] on div at bounding box center [322, 220] width 156 height 20
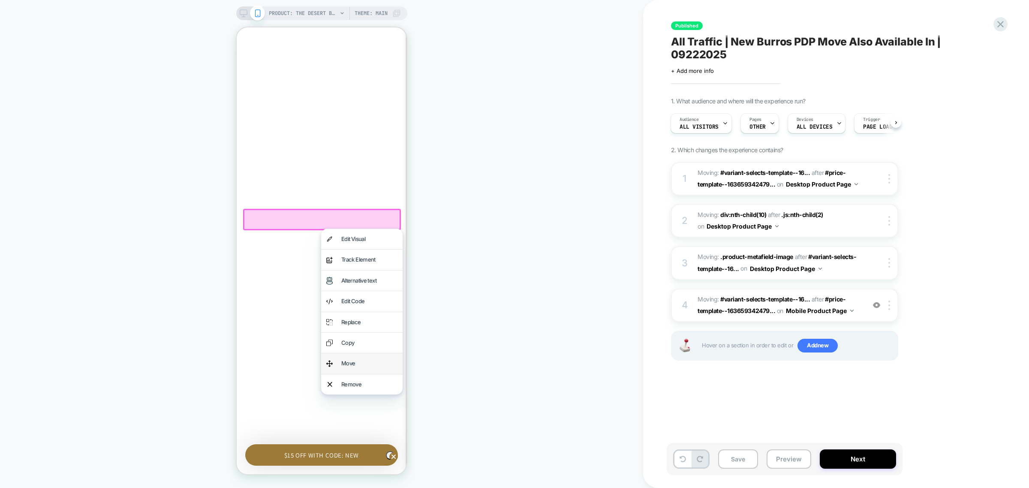
click at [372, 353] on div "Move" at bounding box center [361, 363] width 81 height 20
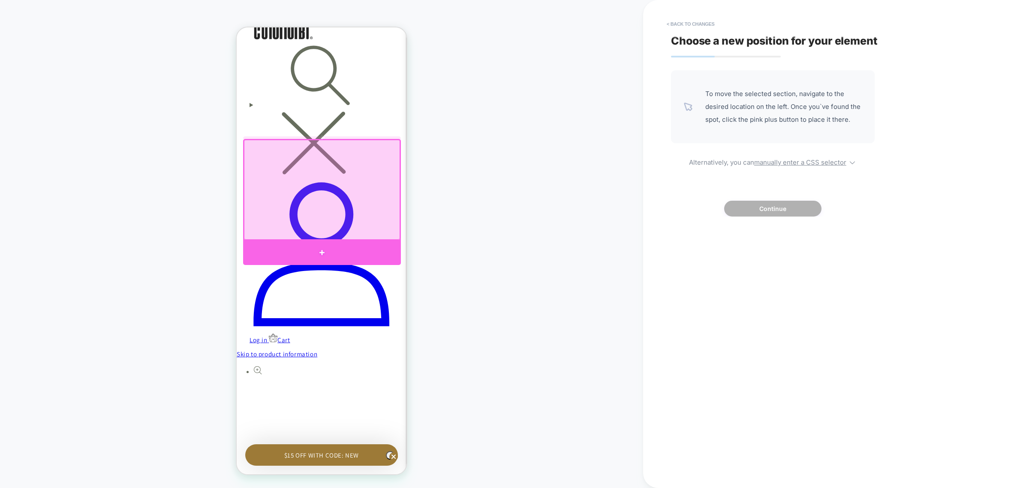
click at [375, 247] on div at bounding box center [322, 253] width 158 height 24
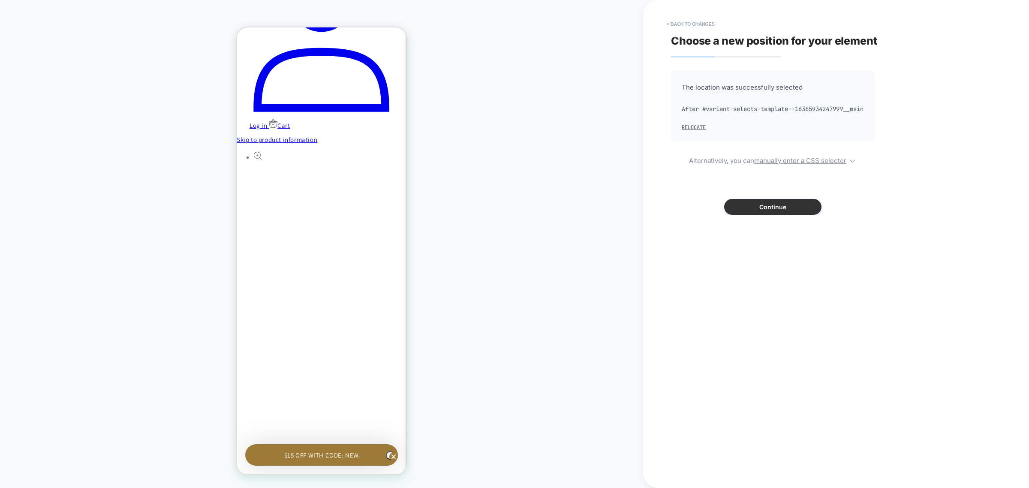
click at [750, 215] on button "Continue" at bounding box center [772, 207] width 97 height 16
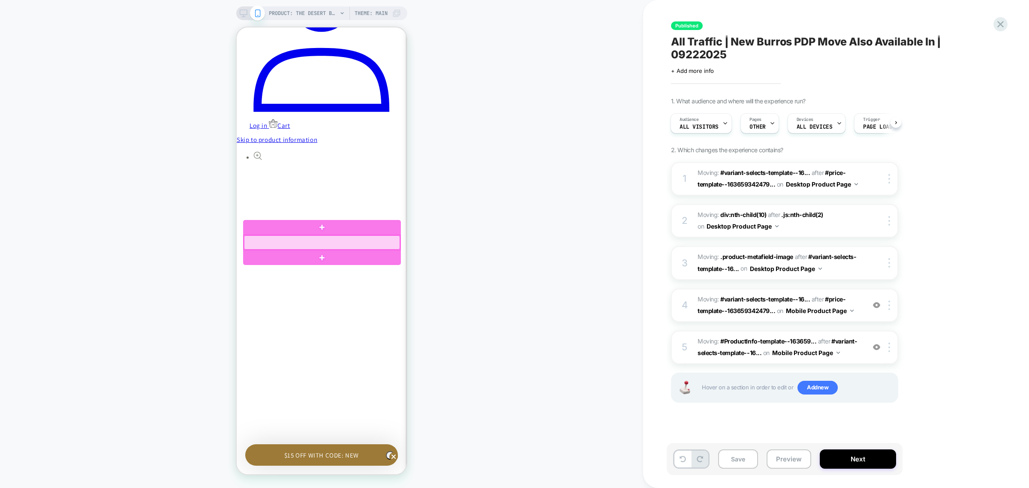
click at [377, 247] on div at bounding box center [322, 242] width 156 height 15
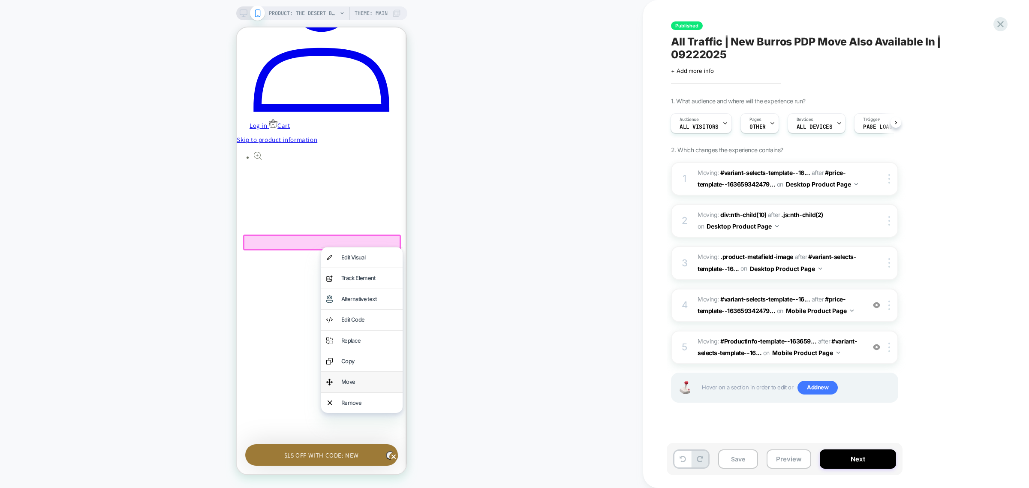
click at [377, 372] on div "Move" at bounding box center [361, 382] width 81 height 20
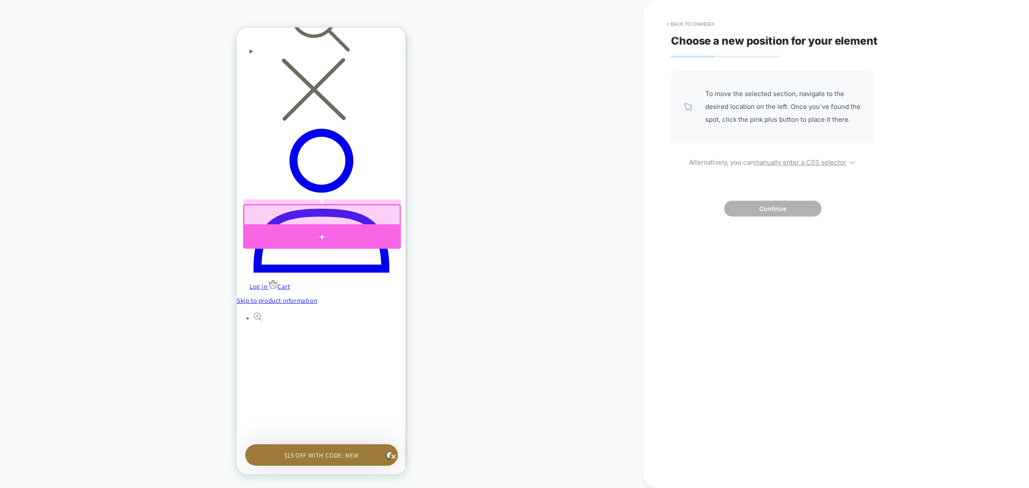
click at [358, 229] on div at bounding box center [322, 237] width 158 height 23
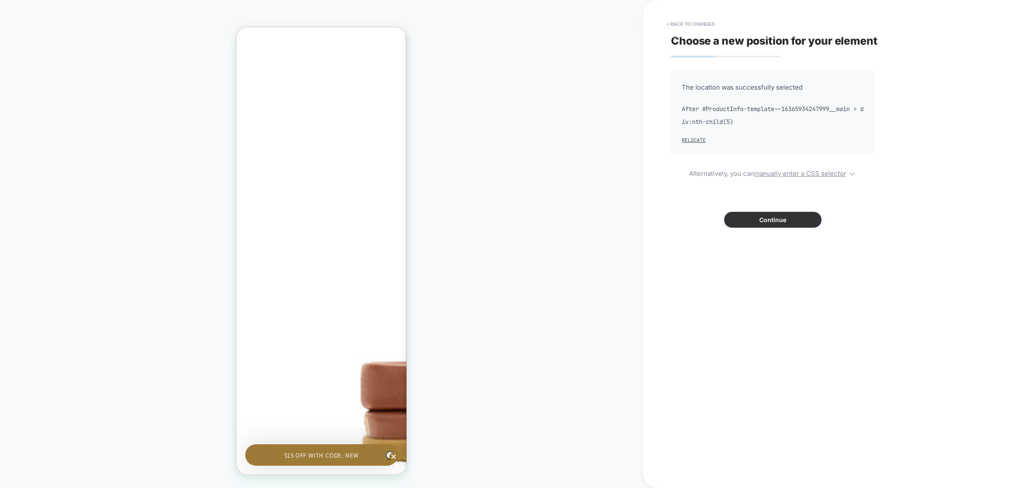
click at [742, 222] on button "Continue" at bounding box center [772, 220] width 97 height 16
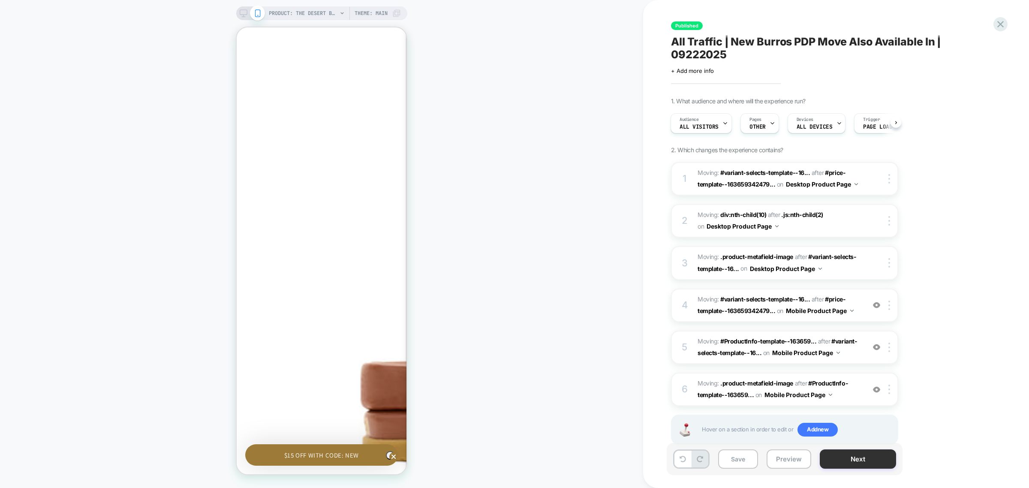
click at [865, 460] on button "Next" at bounding box center [858, 458] width 76 height 19
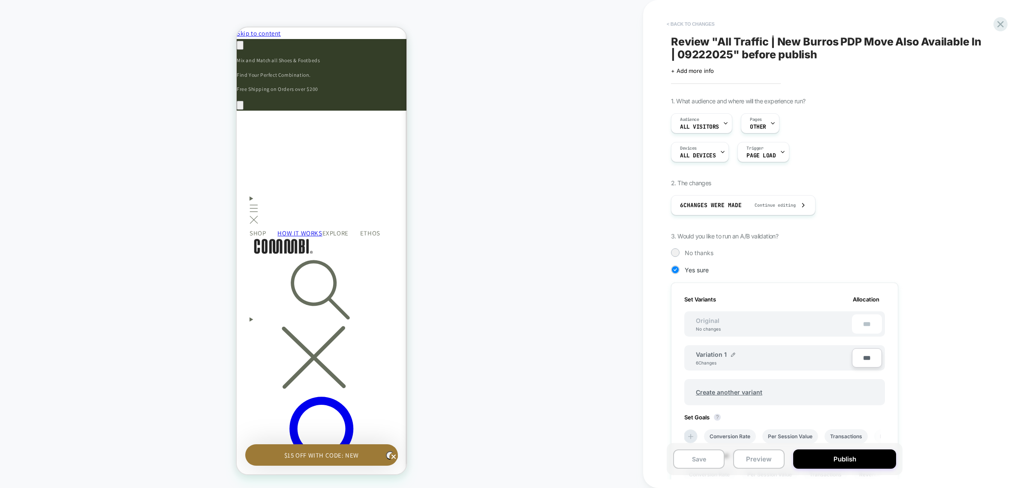
click at [706, 24] on button "< Back to changes" at bounding box center [691, 24] width 57 height 14
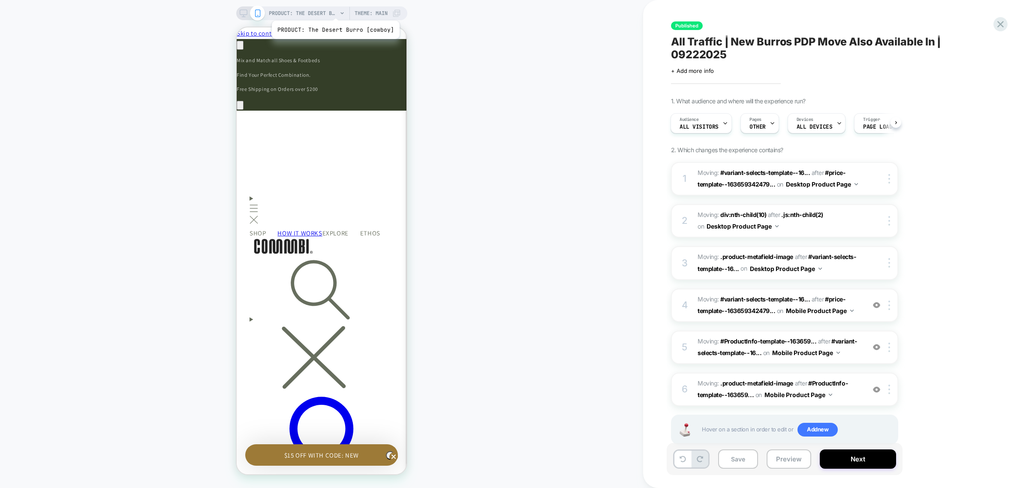
click at [335, 9] on span "PRODUCT: The Desert Burro [cowboy]" at bounding box center [303, 13] width 69 height 14
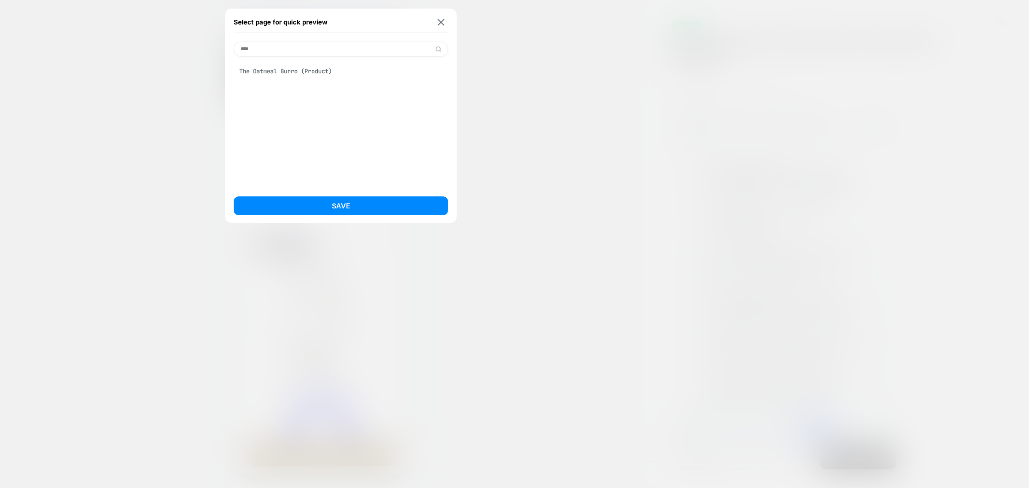
type input "****"
click at [317, 73] on div "The Oatmeal Burro (Product)" at bounding box center [341, 71] width 214 height 16
click at [344, 198] on button "Save" at bounding box center [341, 205] width 214 height 19
